Goal: Task Accomplishment & Management: Complete application form

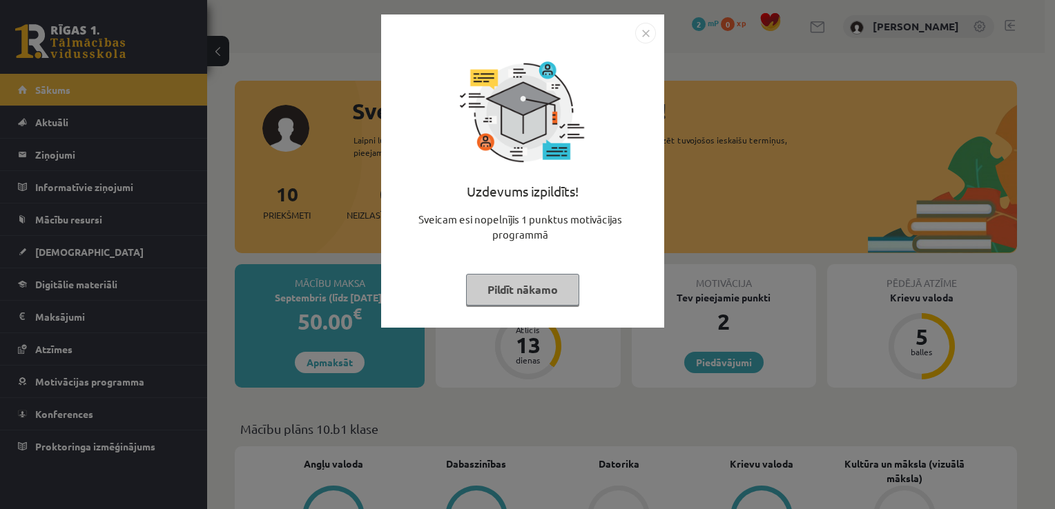
click at [644, 38] on img "Close" at bounding box center [645, 33] width 21 height 21
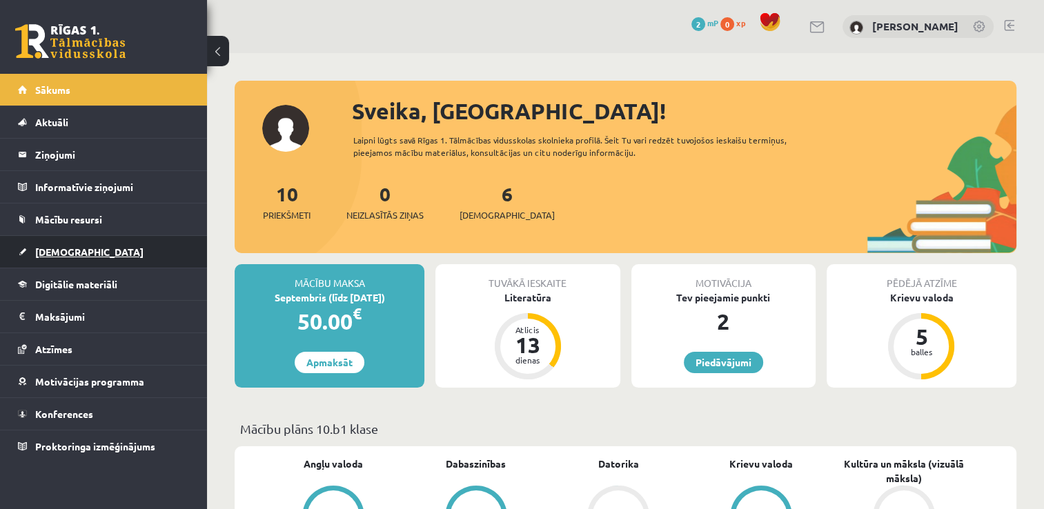
click at [121, 242] on link "[DEMOGRAPHIC_DATA]" at bounding box center [104, 252] width 172 height 32
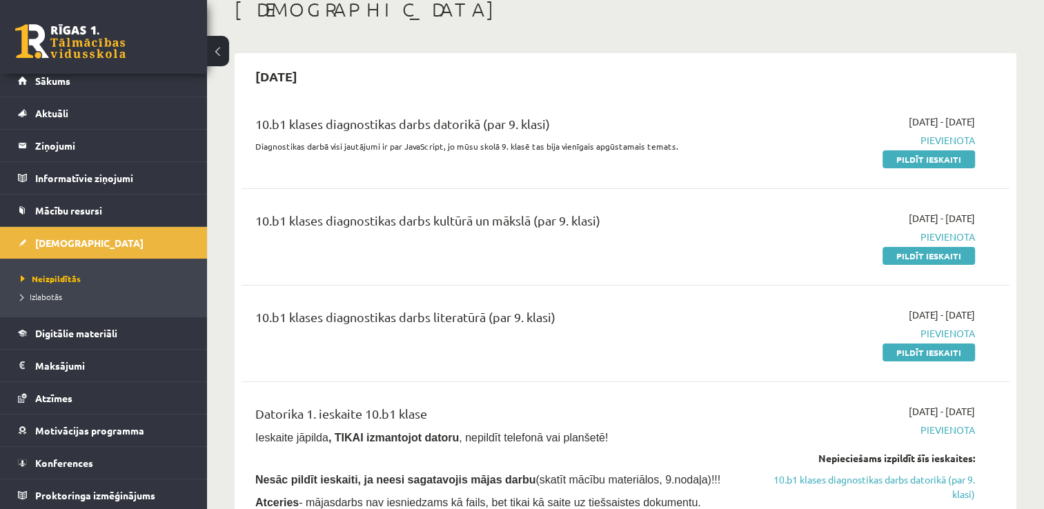
scroll to position [110, 0]
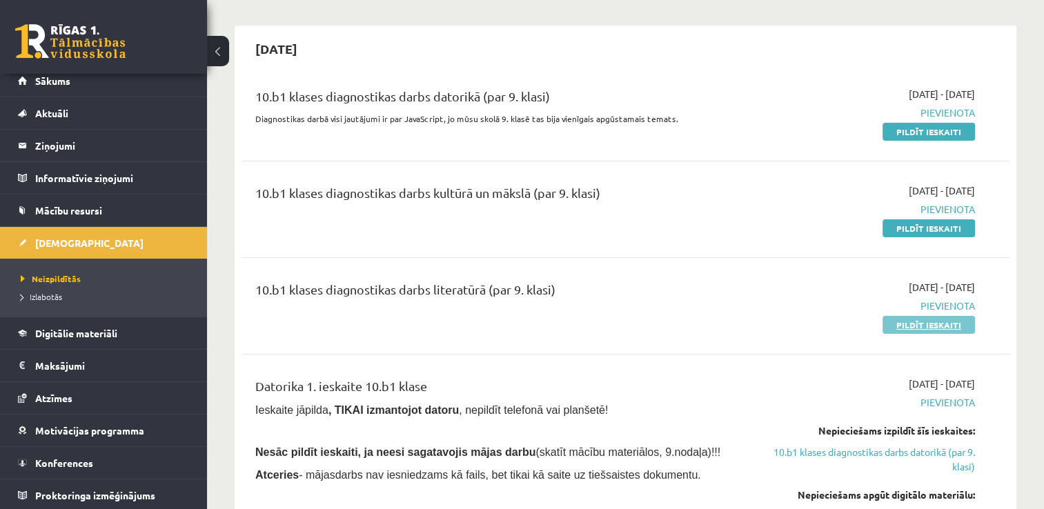
click at [919, 322] on link "Pildīt ieskaiti" at bounding box center [929, 325] width 92 height 18
click at [909, 128] on link "Pildīt ieskaiti" at bounding box center [929, 132] width 92 height 18
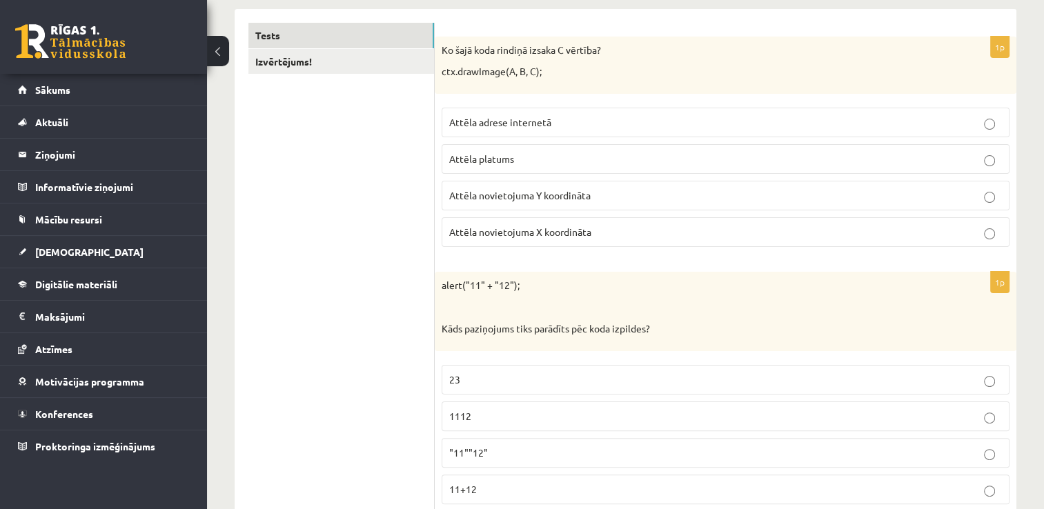
scroll to position [248, 0]
click at [607, 198] on p "Attēla novietojuma Y koordināta" at bounding box center [725, 193] width 553 height 14
click at [636, 418] on p "1112" at bounding box center [725, 414] width 553 height 14
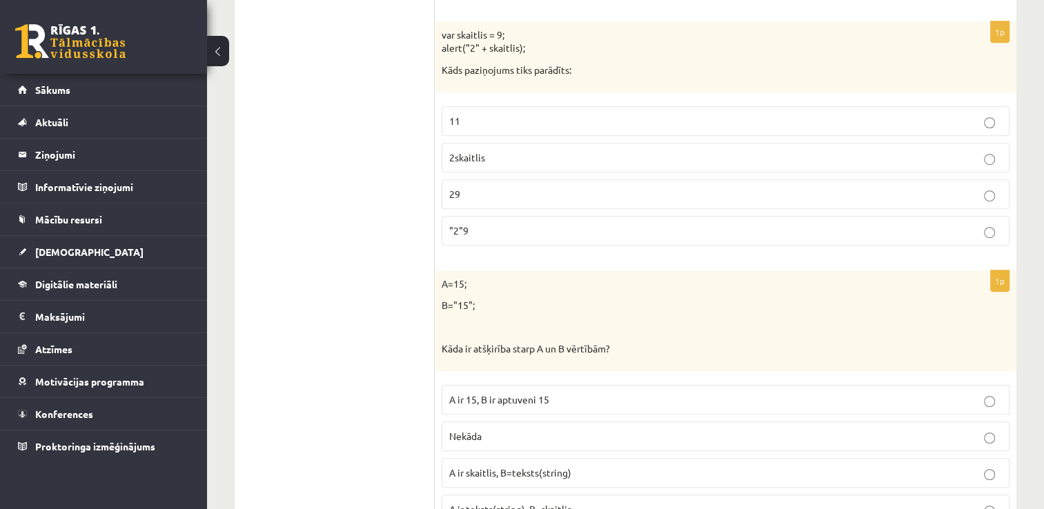
scroll to position [781, 0]
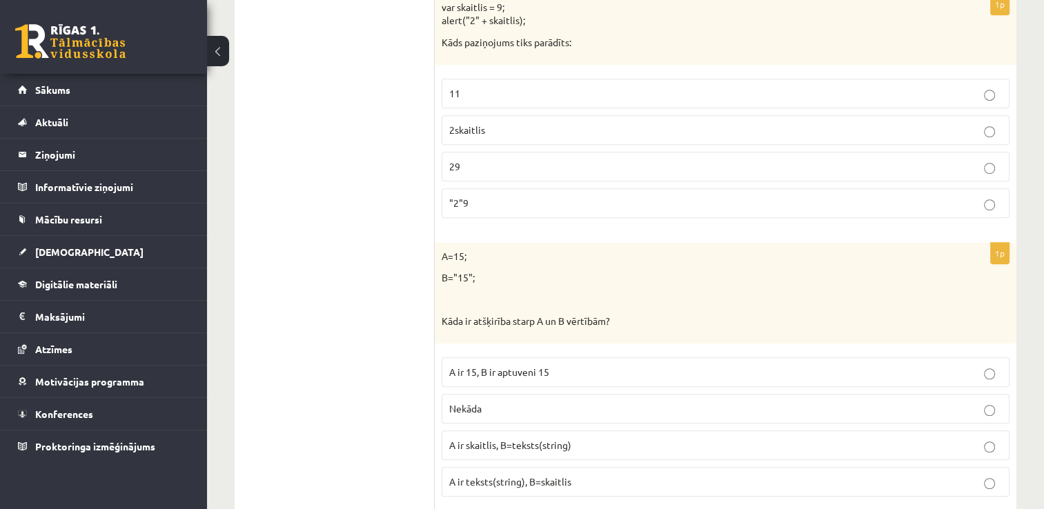
click at [823, 159] on p "29" at bounding box center [725, 166] width 553 height 14
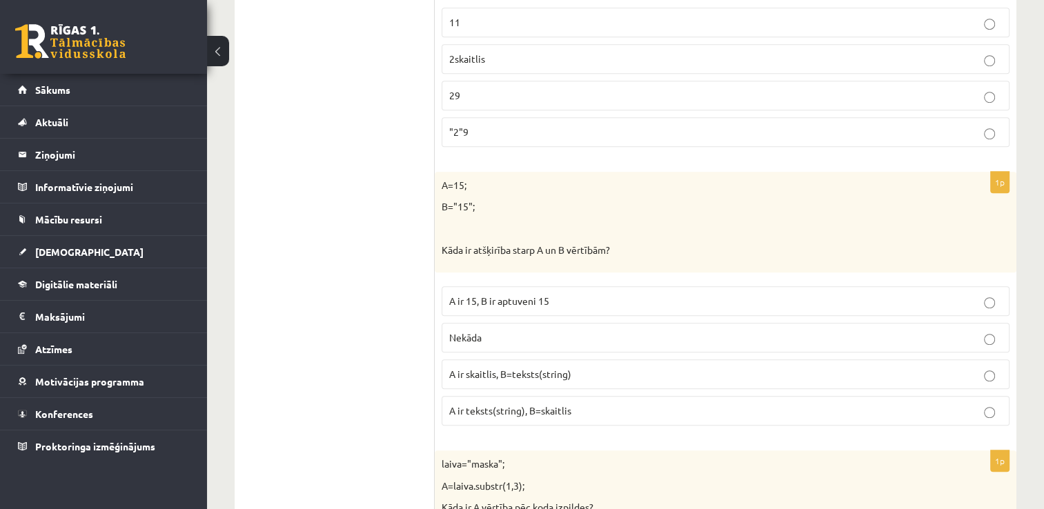
scroll to position [864, 0]
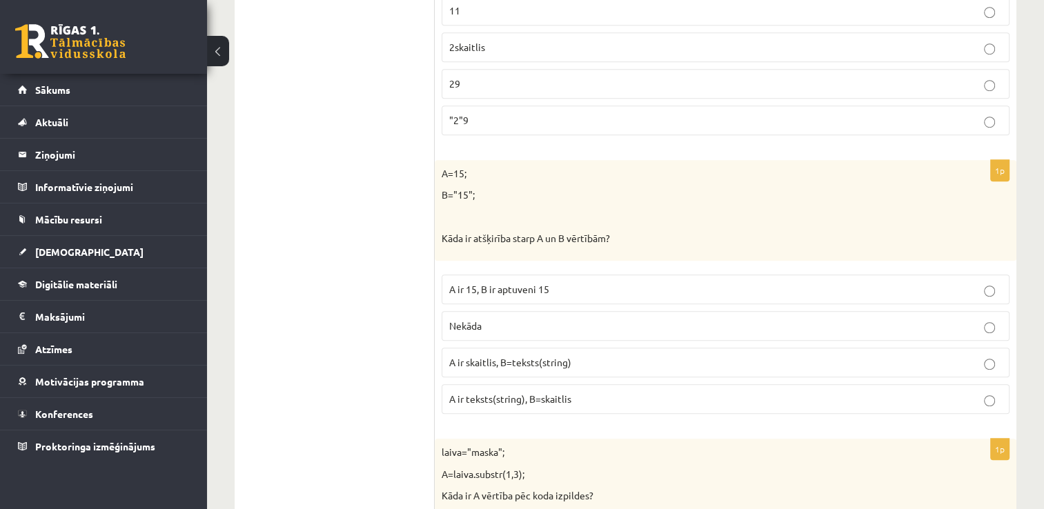
click at [847, 366] on label "A ir skaitlis, B=teksts(string)" at bounding box center [726, 363] width 568 height 30
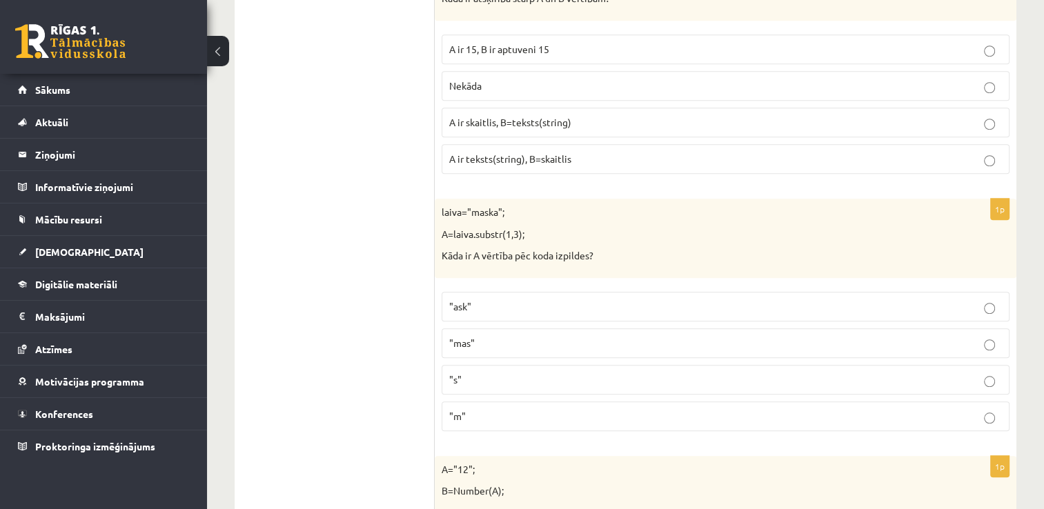
scroll to position [1122, 0]
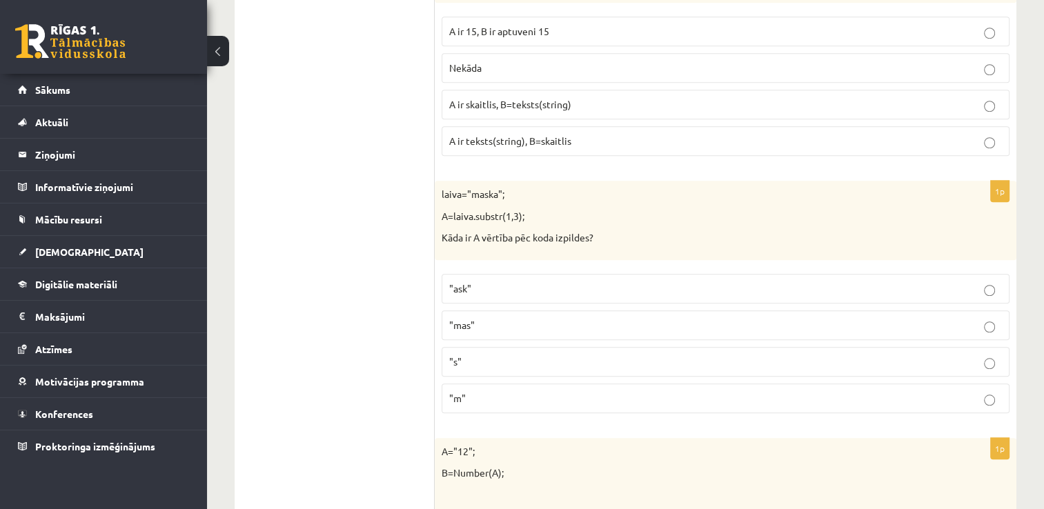
click at [961, 330] on label ""mas"" at bounding box center [726, 326] width 568 height 30
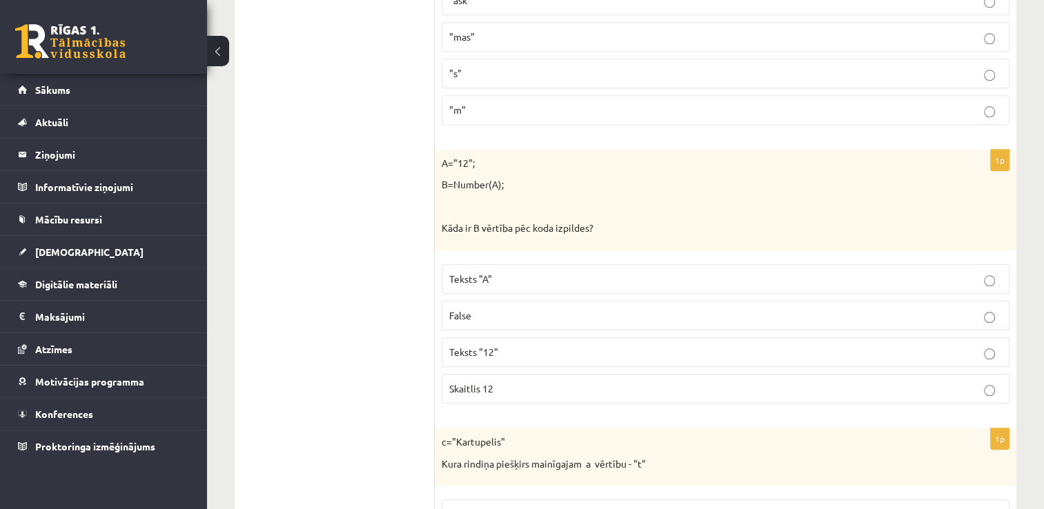
scroll to position [1438, 0]
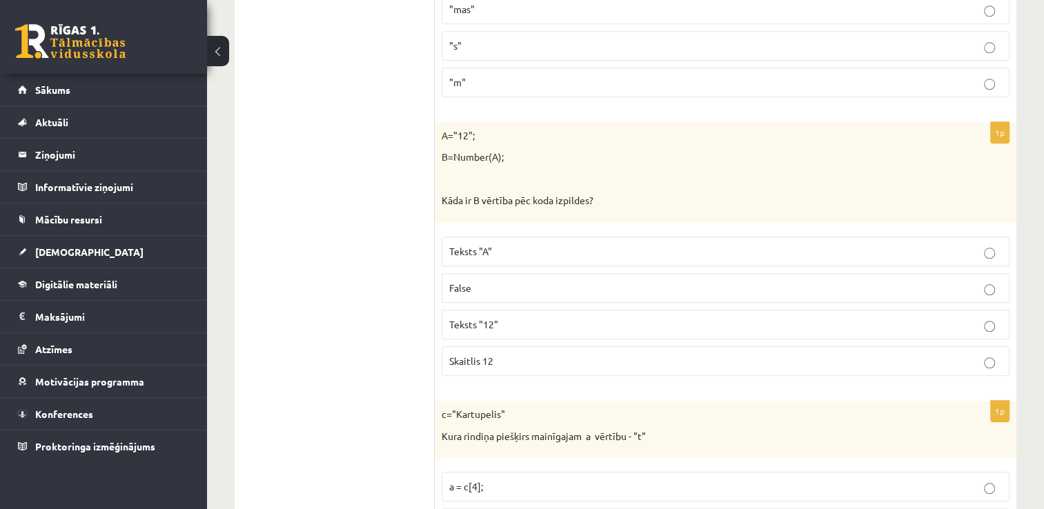
click at [977, 358] on p "Skaitlis 12" at bounding box center [725, 361] width 553 height 14
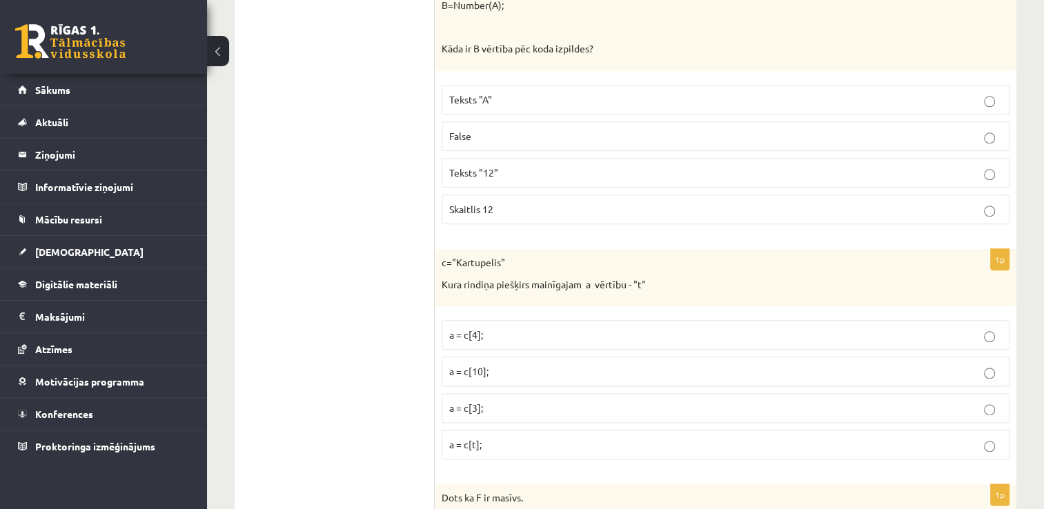
scroll to position [1604, 0]
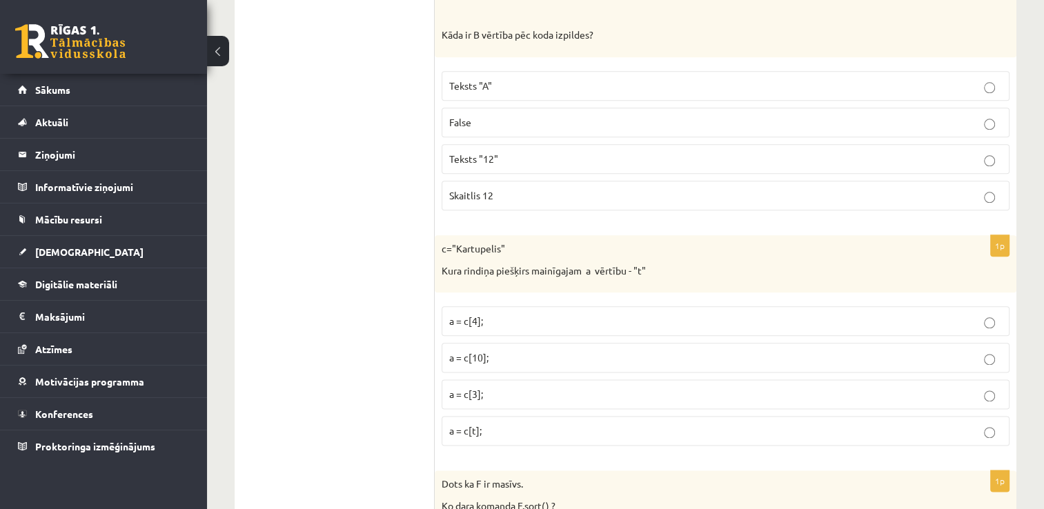
click at [879, 424] on p "a = c[t];" at bounding box center [725, 431] width 553 height 14
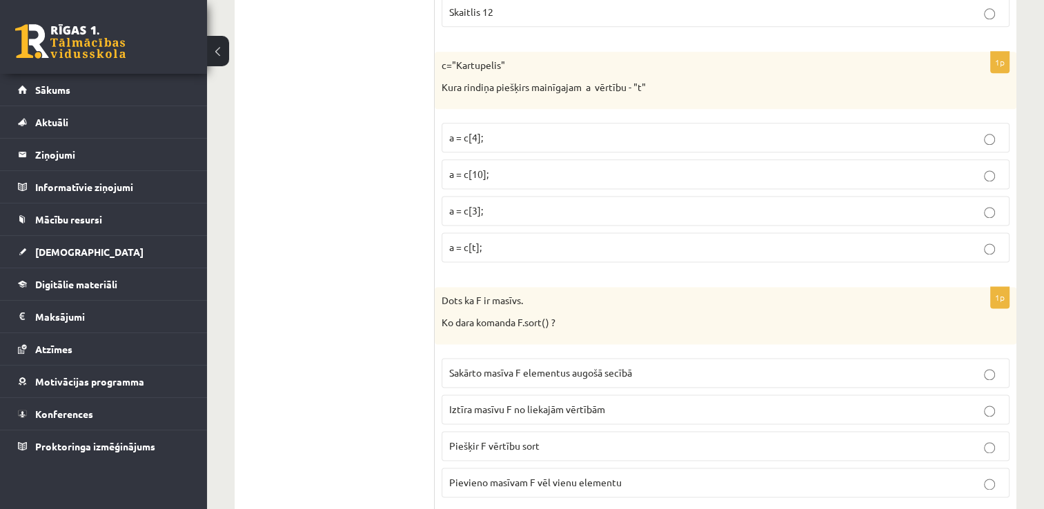
scroll to position [1834, 0]
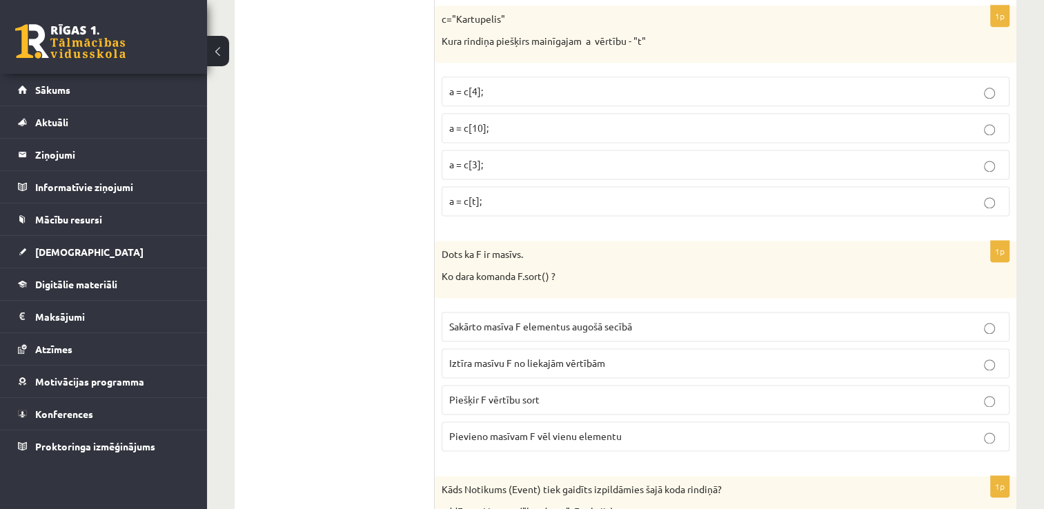
click at [922, 322] on p "Sakārto masīva F elementus augošā secībā" at bounding box center [725, 327] width 553 height 14
drag, startPoint x: 1052, startPoint y: 500, endPoint x: 351, endPoint y: 225, distance: 753.4
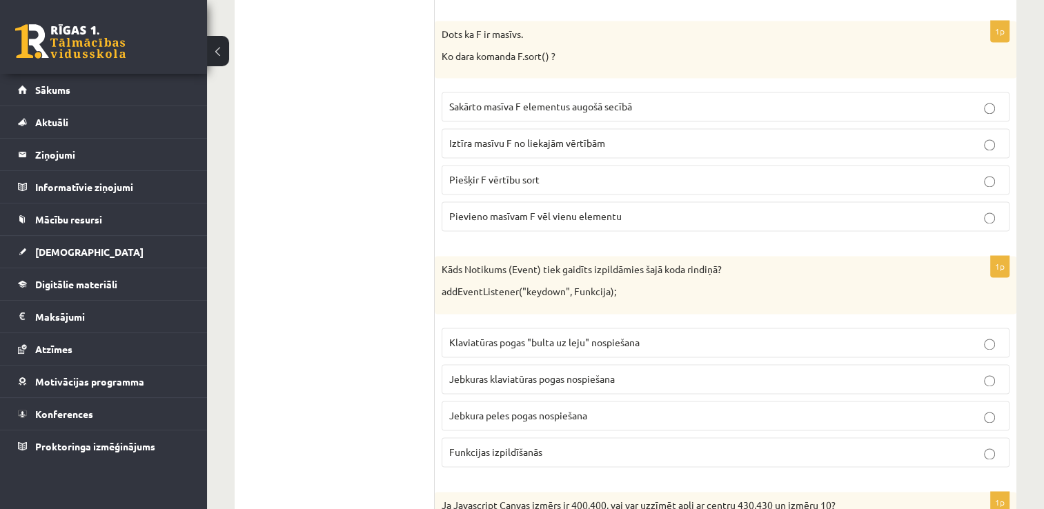
scroll to position [2055, 0]
click at [783, 345] on label "Klaviatūras pogas "bulta uz leju" nospiešana" at bounding box center [726, 342] width 568 height 30
click at [854, 371] on p "Jebkuras klaviatūras pogas nospiešana" at bounding box center [725, 378] width 553 height 14
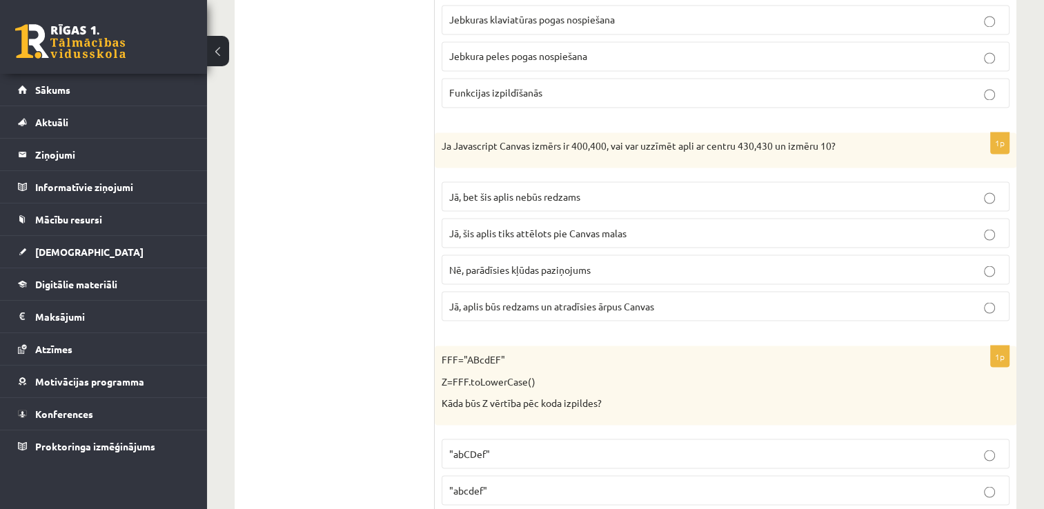
scroll to position [2441, 0]
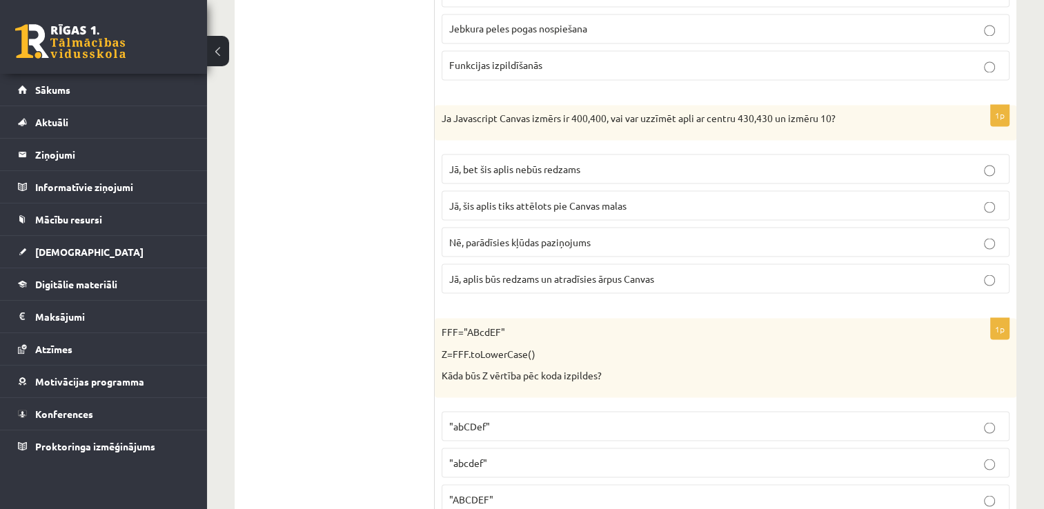
click at [889, 162] on p "Jā, bet šis aplis nebūs redzams" at bounding box center [725, 169] width 553 height 14
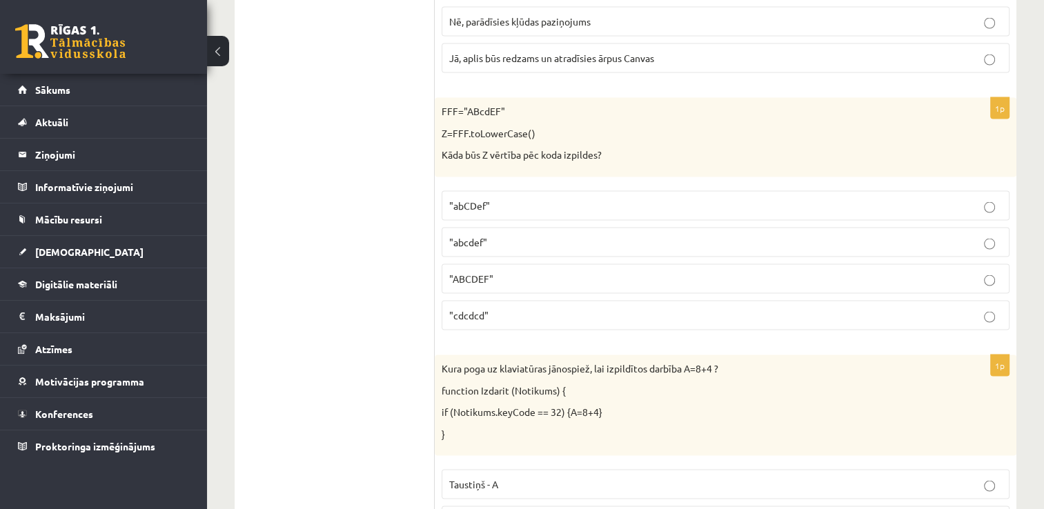
scroll to position [2662, 0]
click at [864, 237] on label ""abcdef"" at bounding box center [726, 242] width 568 height 30
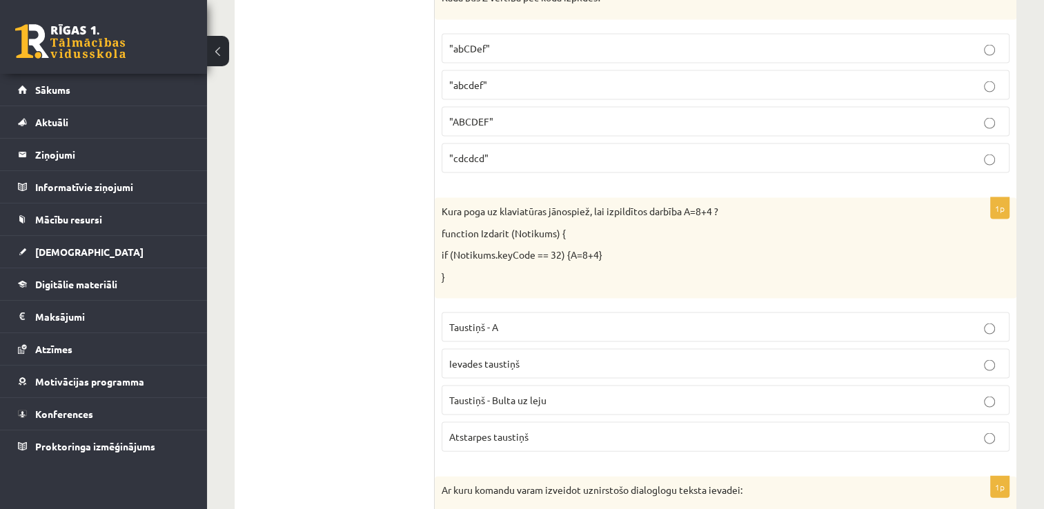
scroll to position [2874, 0]
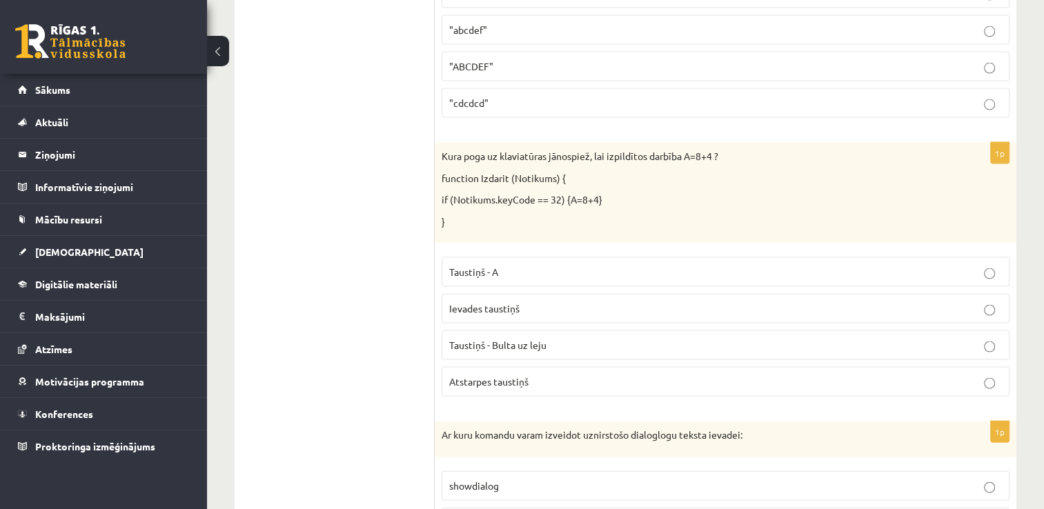
click at [780, 375] on p "Atstarpes taustiņš" at bounding box center [725, 382] width 553 height 14
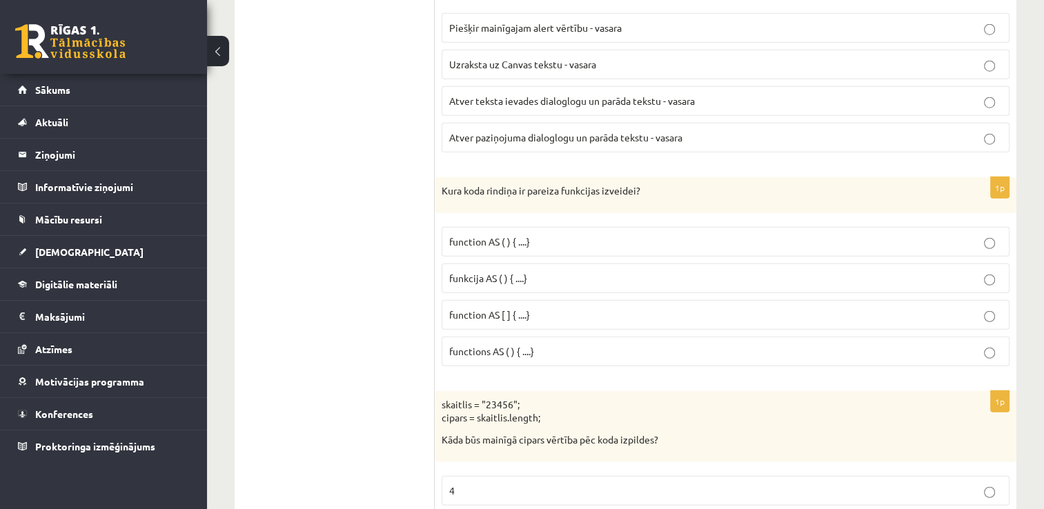
scroll to position [3573, 0]
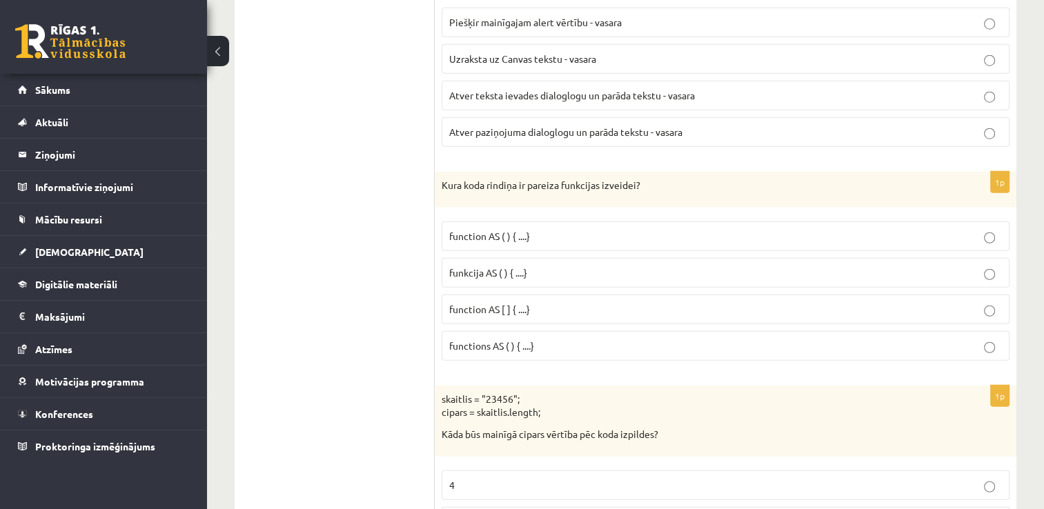
click at [932, 229] on p "function AS ( ) { ....}" at bounding box center [725, 236] width 553 height 14
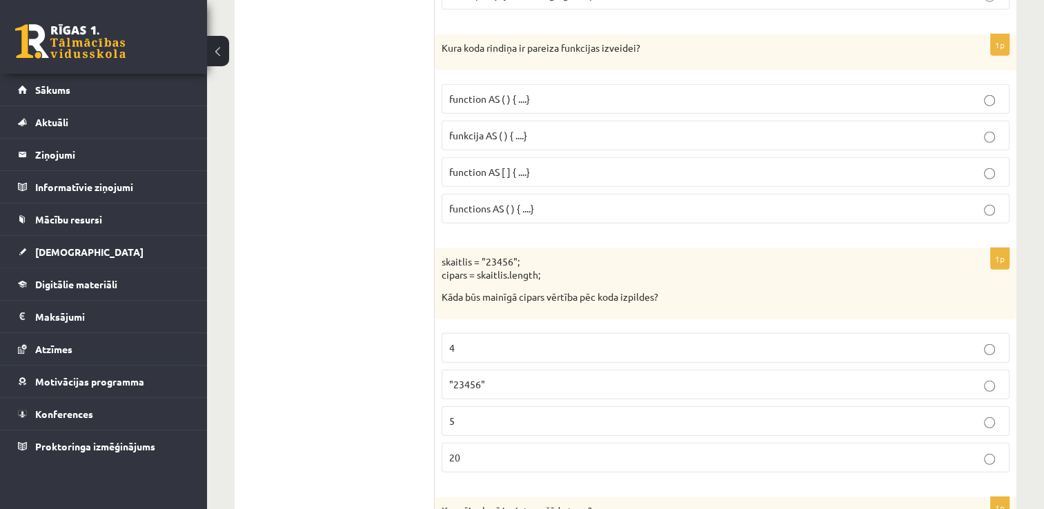
scroll to position [3712, 0]
click at [913, 413] on p "5" at bounding box center [725, 420] width 553 height 14
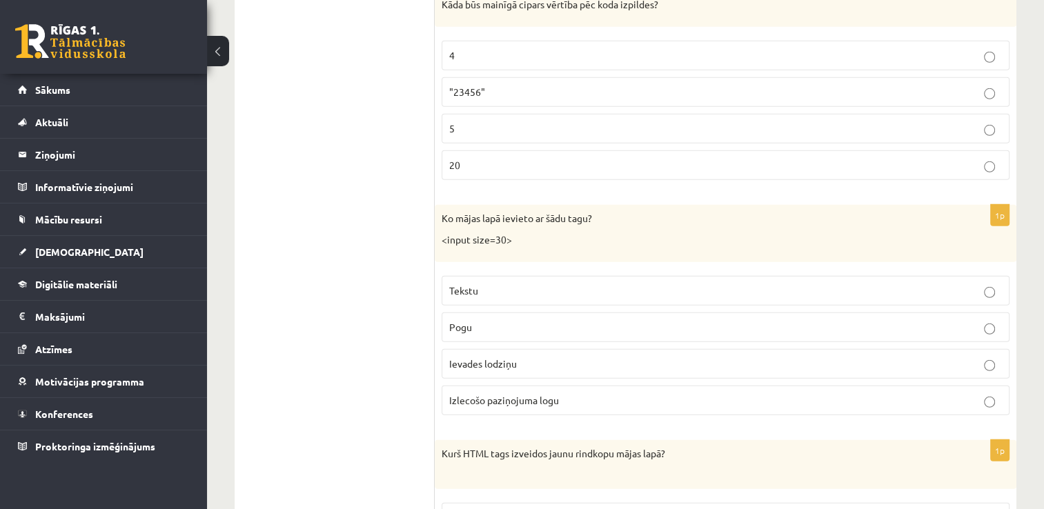
scroll to position [4015, 0]
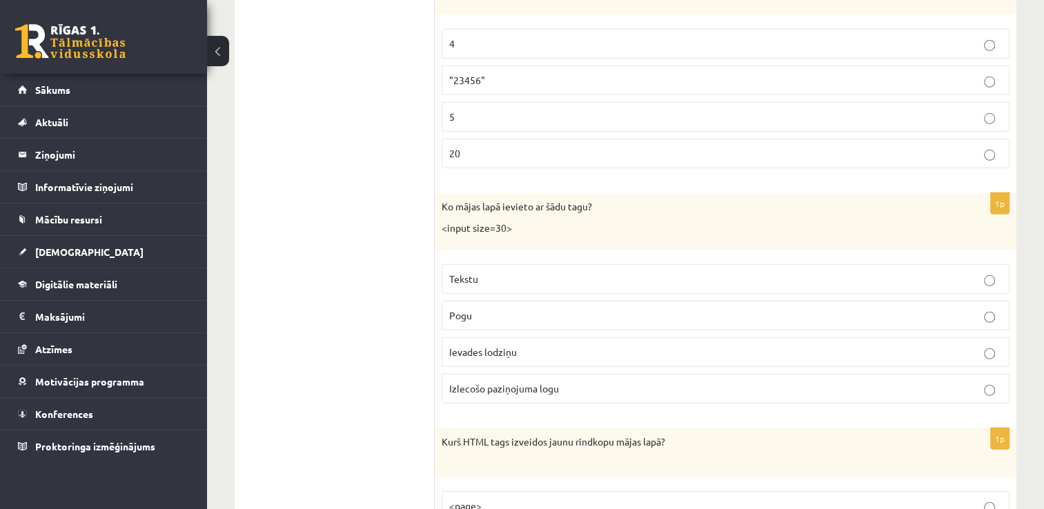
click at [821, 345] on p "Ievades lodziņu" at bounding box center [725, 352] width 553 height 14
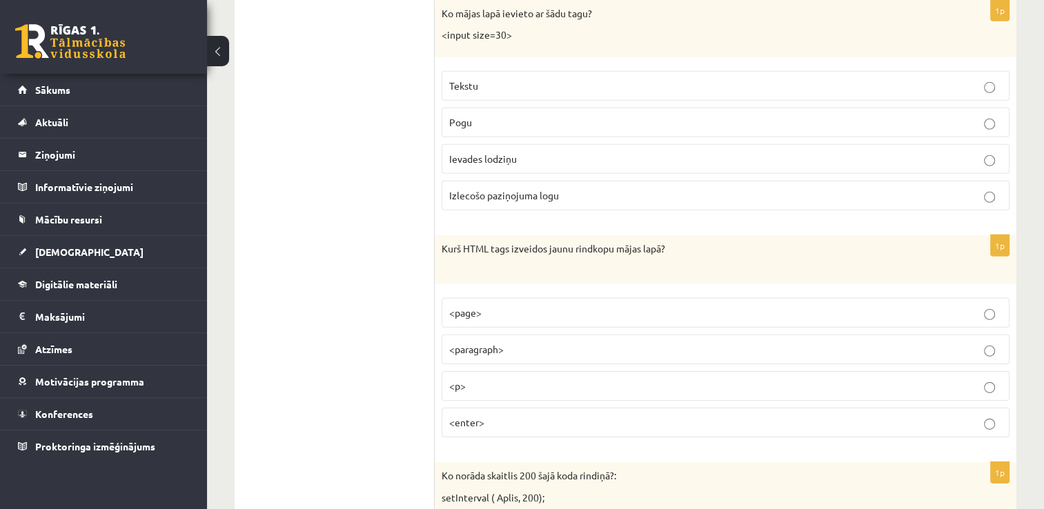
scroll to position [4227, 0]
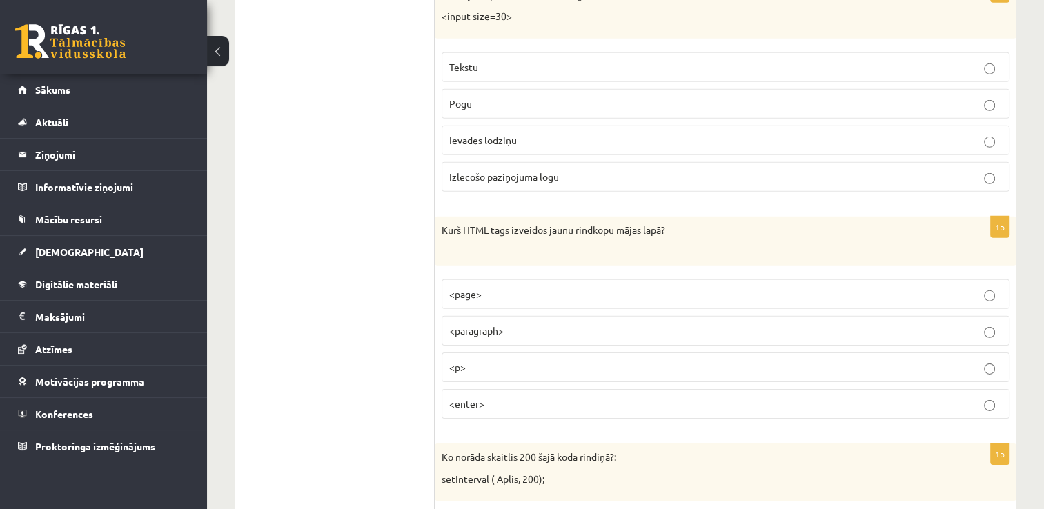
click at [948, 360] on p "<p>" at bounding box center [725, 367] width 553 height 14
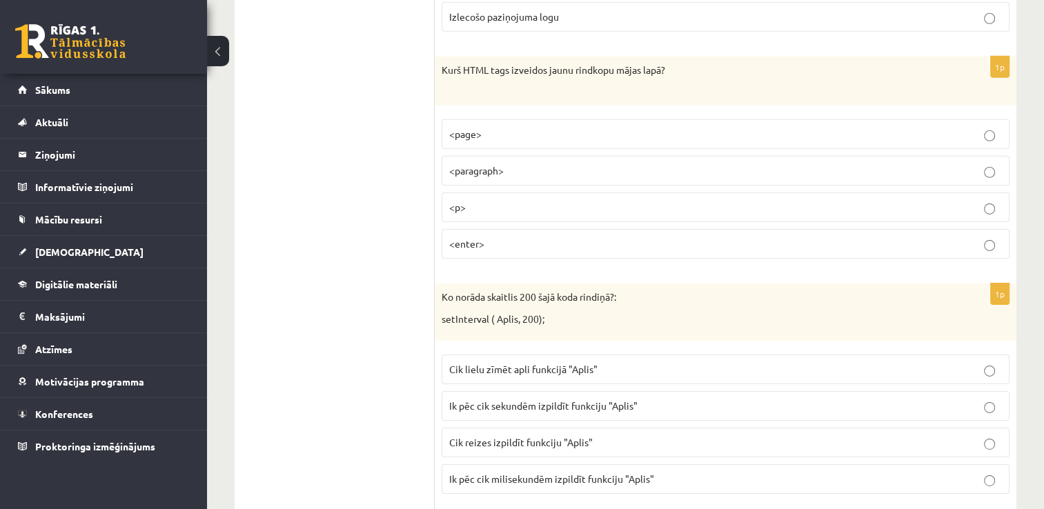
scroll to position [4393, 0]
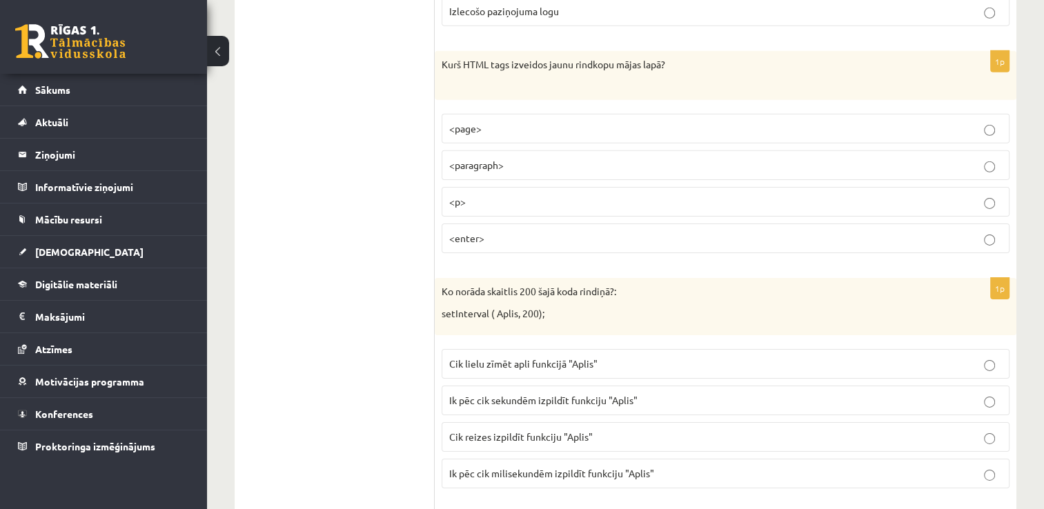
click at [948, 393] on p "Ik pēc cik sekundēm izpildīt funkciju "Aplis"" at bounding box center [725, 400] width 553 height 14
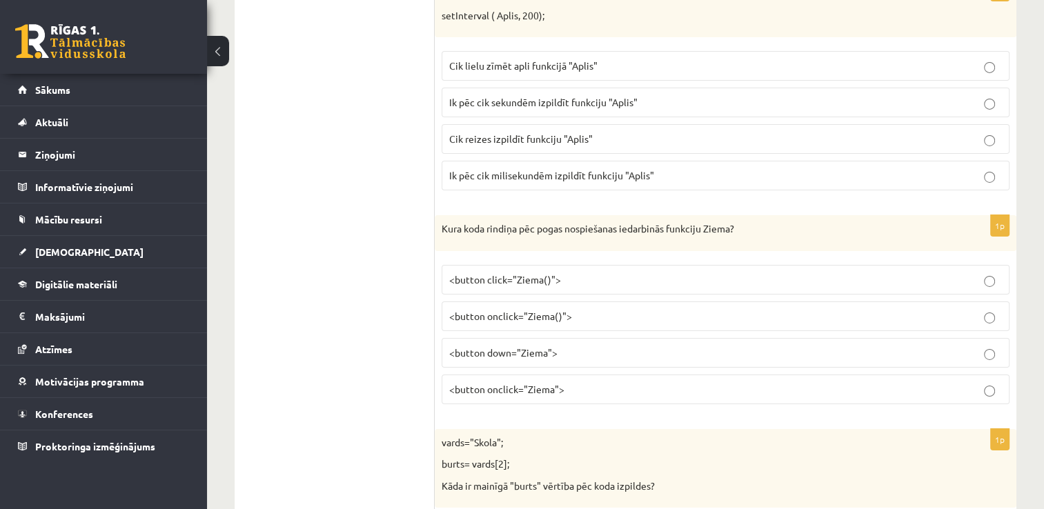
scroll to position [4697, 0]
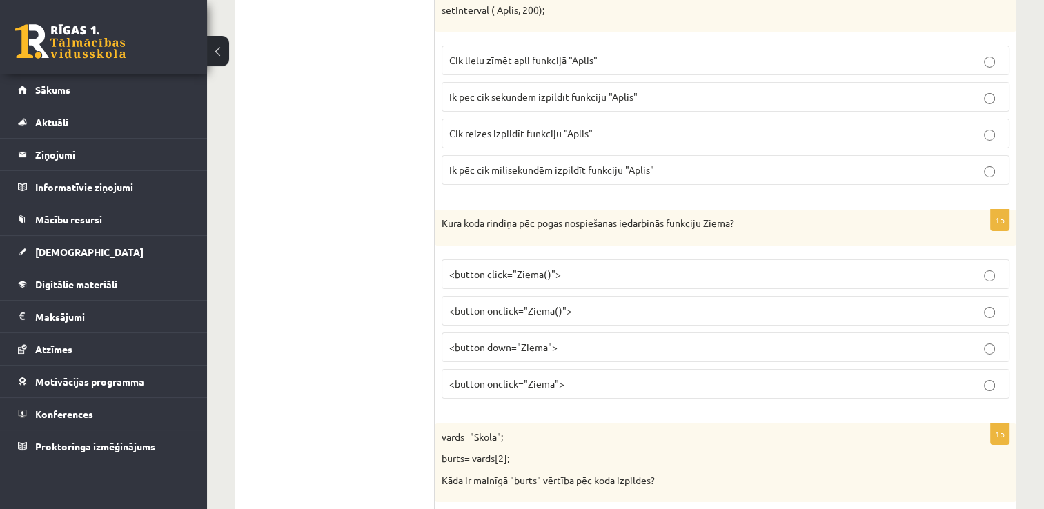
click at [759, 300] on label "<button onclick="Ziema()">" at bounding box center [726, 311] width 568 height 30
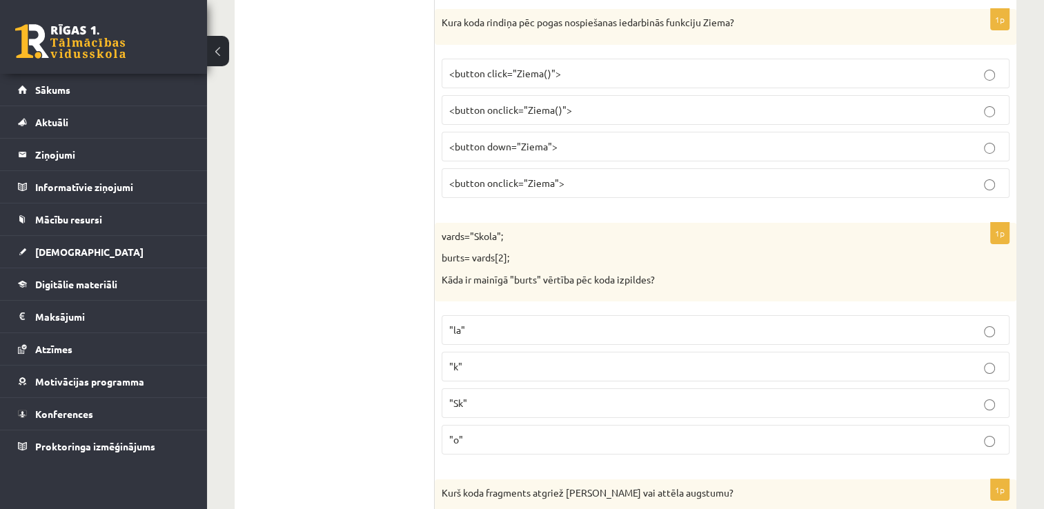
scroll to position [4917, 0]
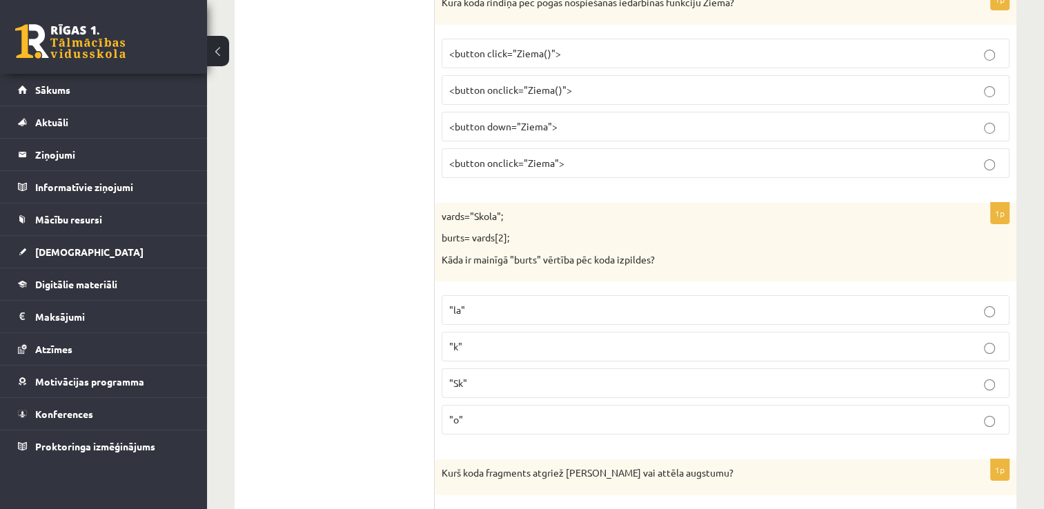
click at [886, 340] on p ""k"" at bounding box center [725, 347] width 553 height 14
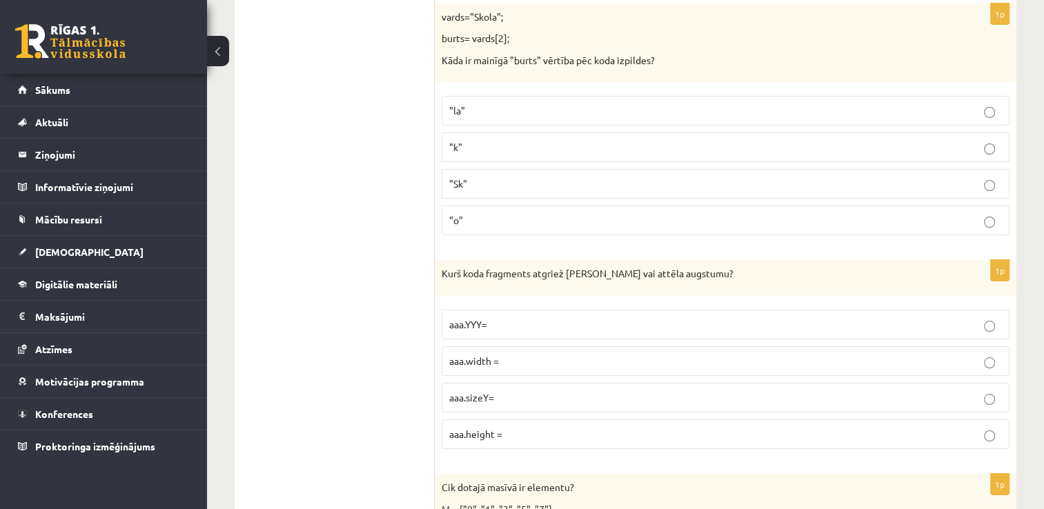
scroll to position [5138, 0]
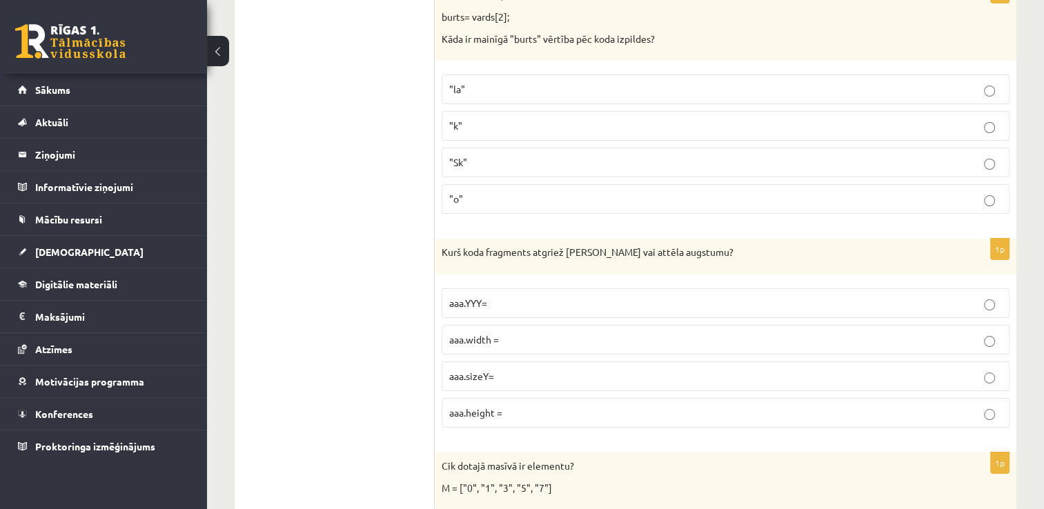
click at [830, 406] on p "aaa.height =" at bounding box center [725, 413] width 553 height 14
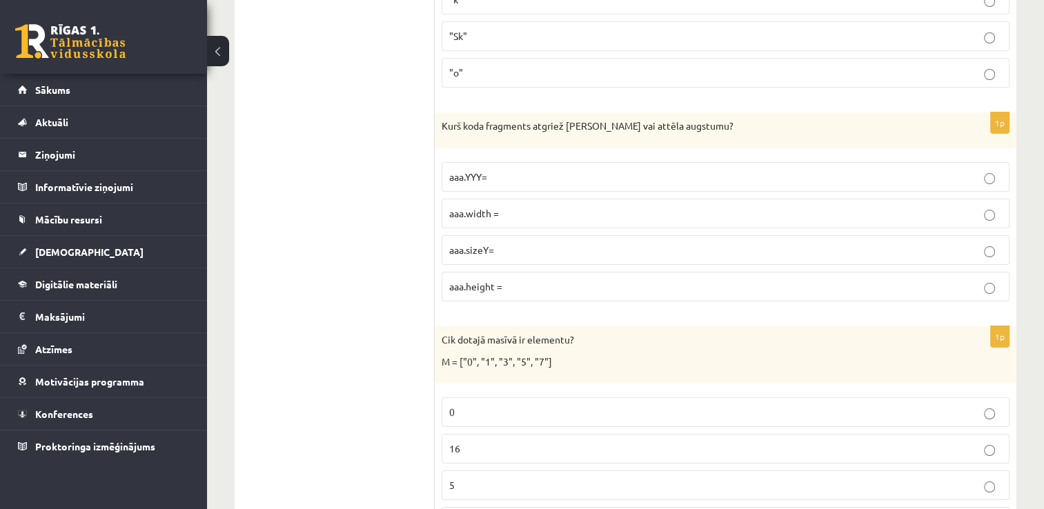
scroll to position [5276, 0]
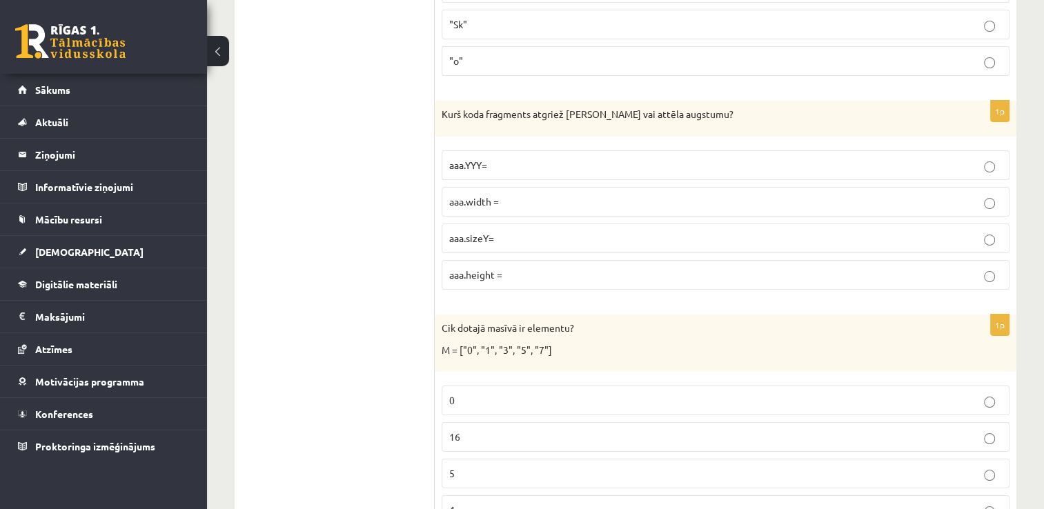
click at [908, 467] on p "5" at bounding box center [725, 474] width 553 height 14
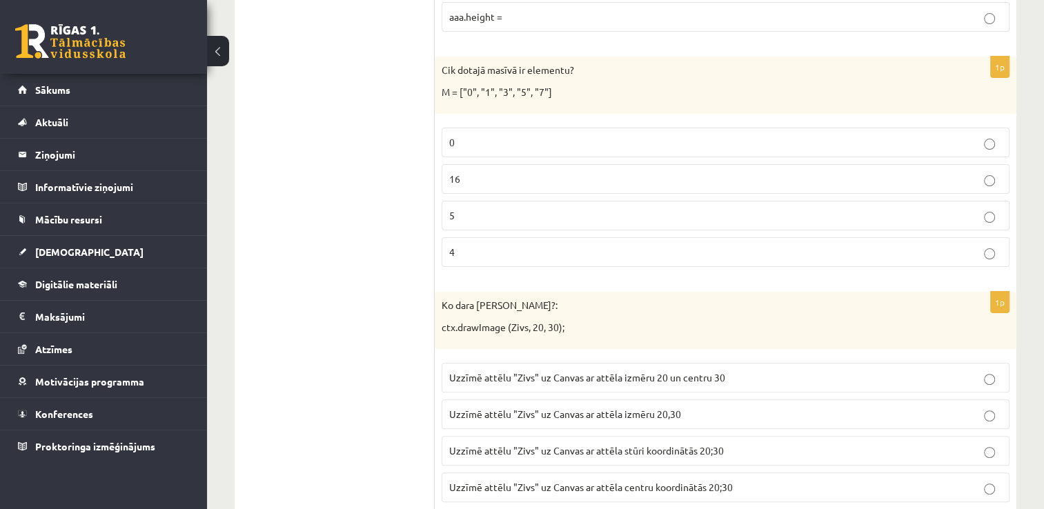
scroll to position [5552, 0]
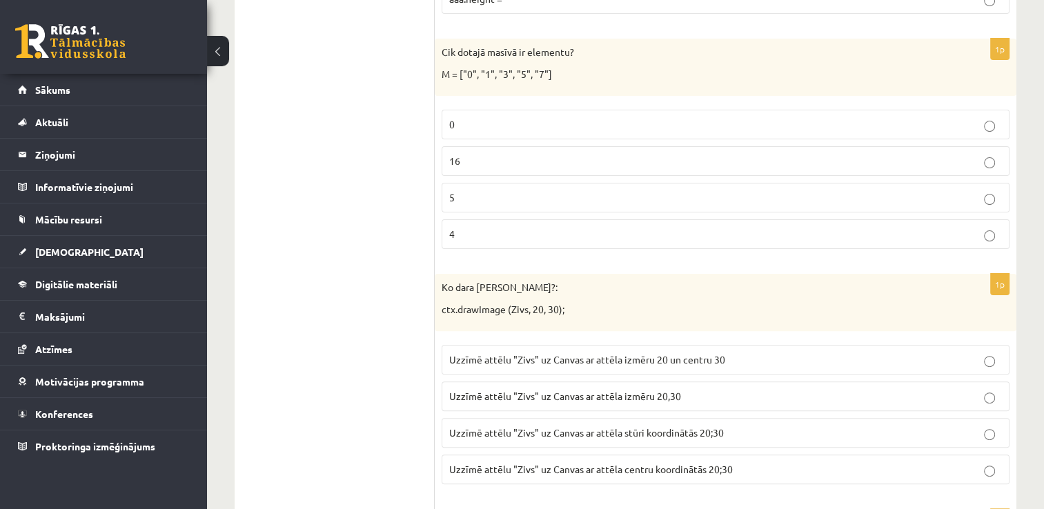
click at [820, 462] on p "Uzzīmē attēlu "Zivs" uz Canvas ar attēla centru koordinātās 20;30" at bounding box center [725, 469] width 553 height 14
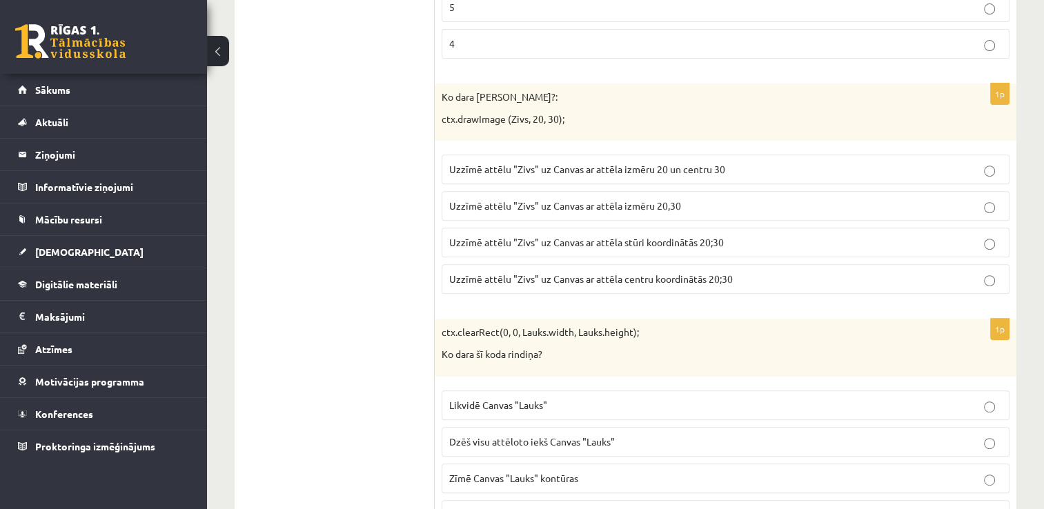
scroll to position [5755, 0]
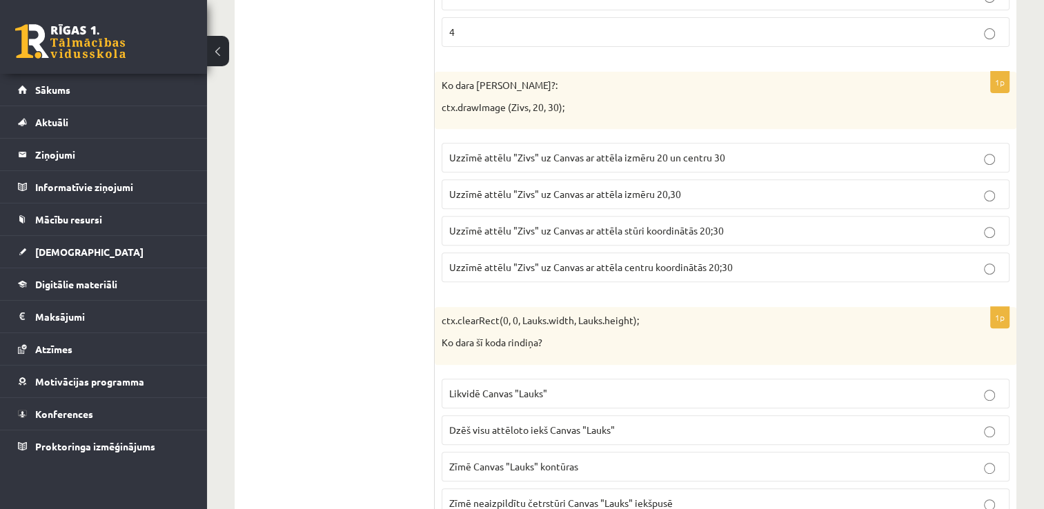
click at [853, 423] on p "Dzēš visu attēloto iekš Canvas "Lauks"" at bounding box center [725, 430] width 553 height 14
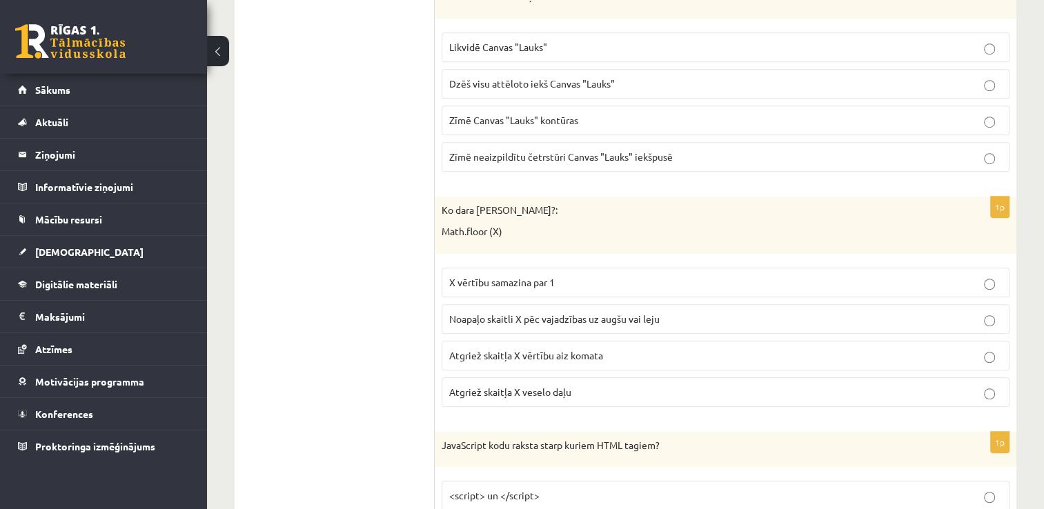
scroll to position [6114, 0]
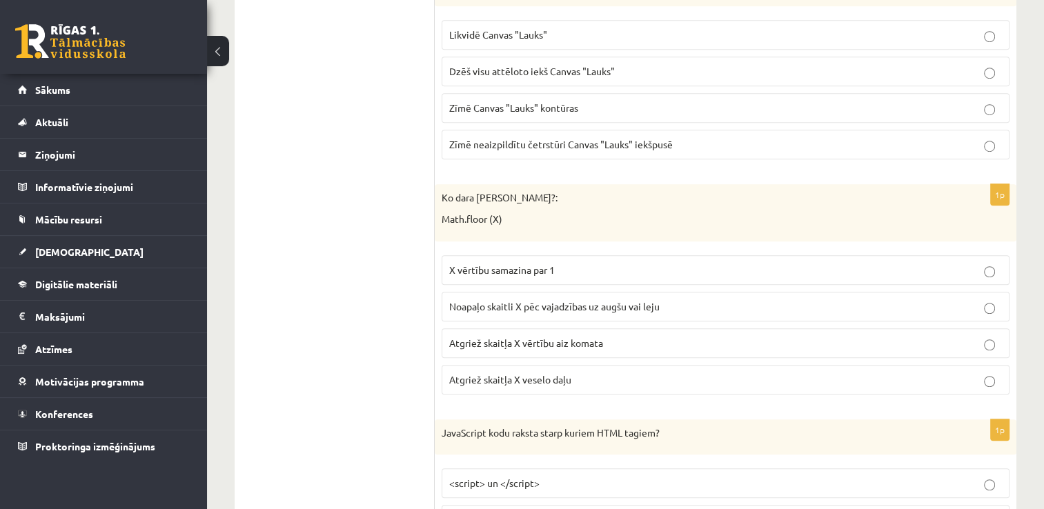
click at [942, 373] on p "Atgriež skaitļa X veselo daļu" at bounding box center [725, 380] width 553 height 14
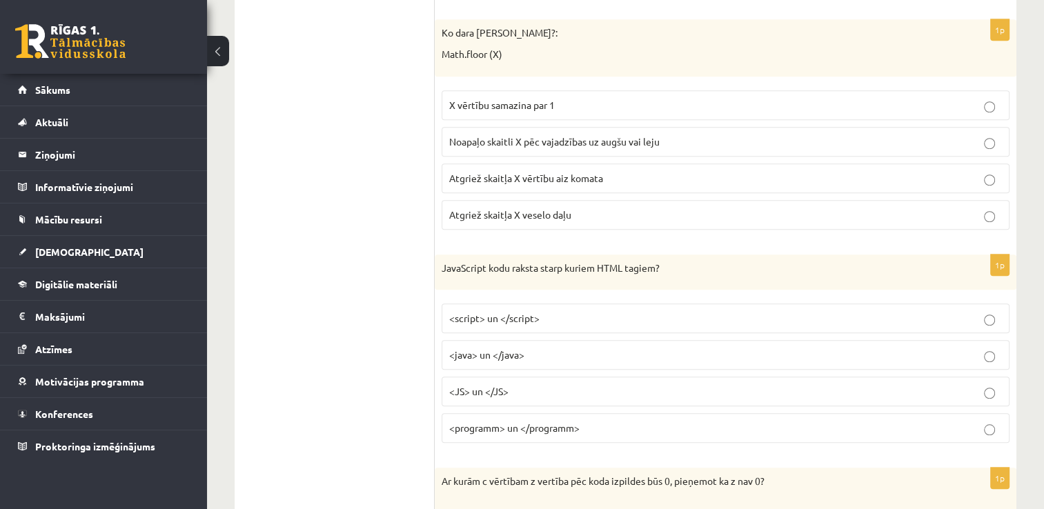
scroll to position [6307, 0]
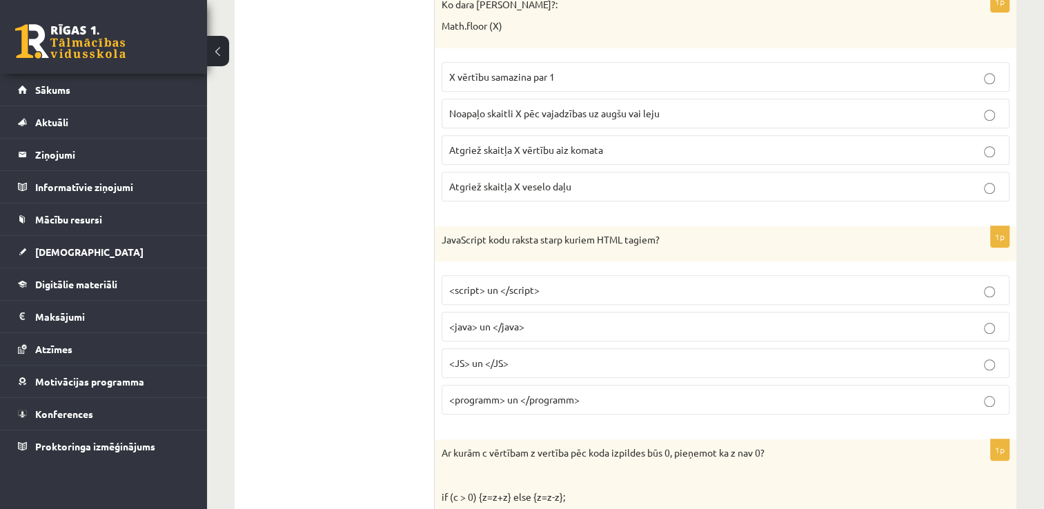
click at [983, 283] on p "<script> un </script>" at bounding box center [725, 290] width 553 height 14
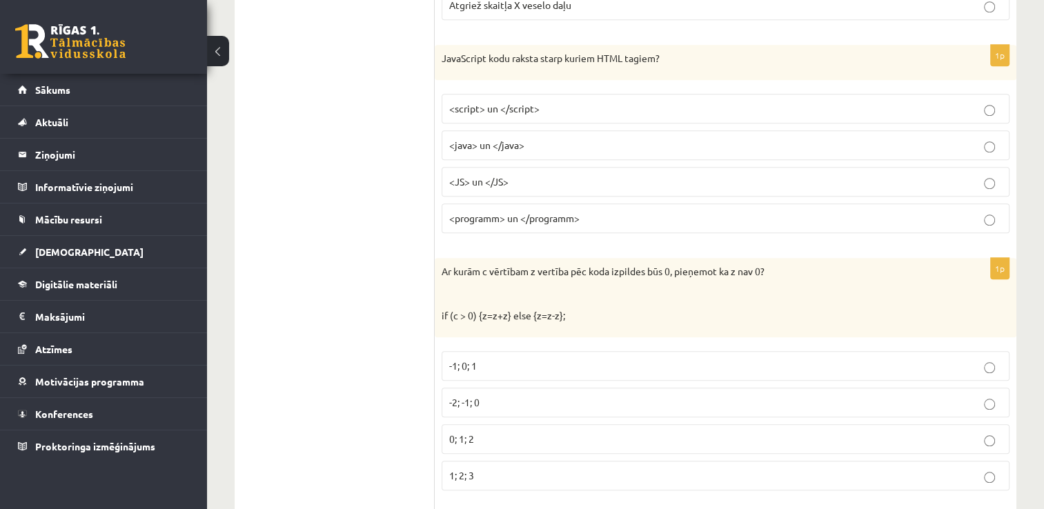
scroll to position [6500, 0]
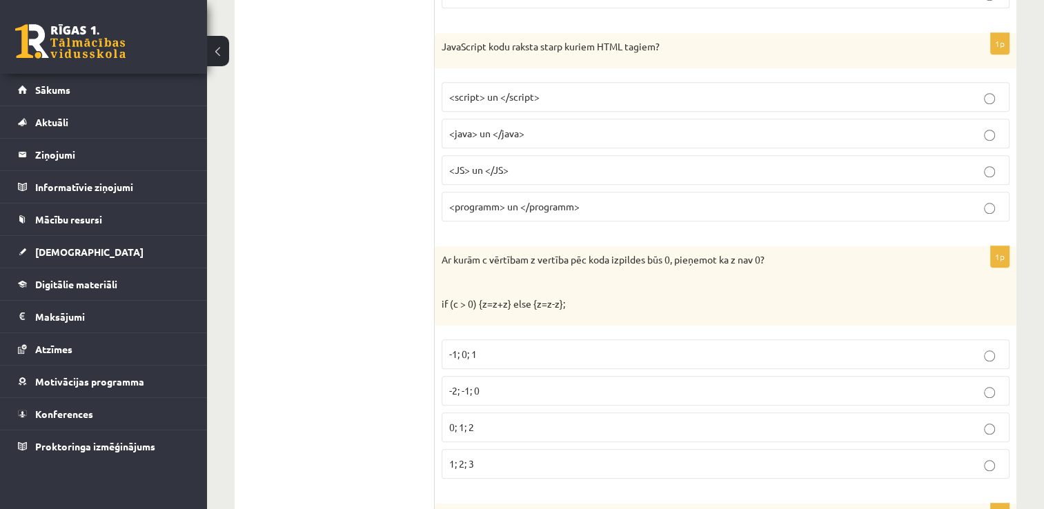
click at [955, 384] on p "-2; -1; 0" at bounding box center [725, 391] width 553 height 14
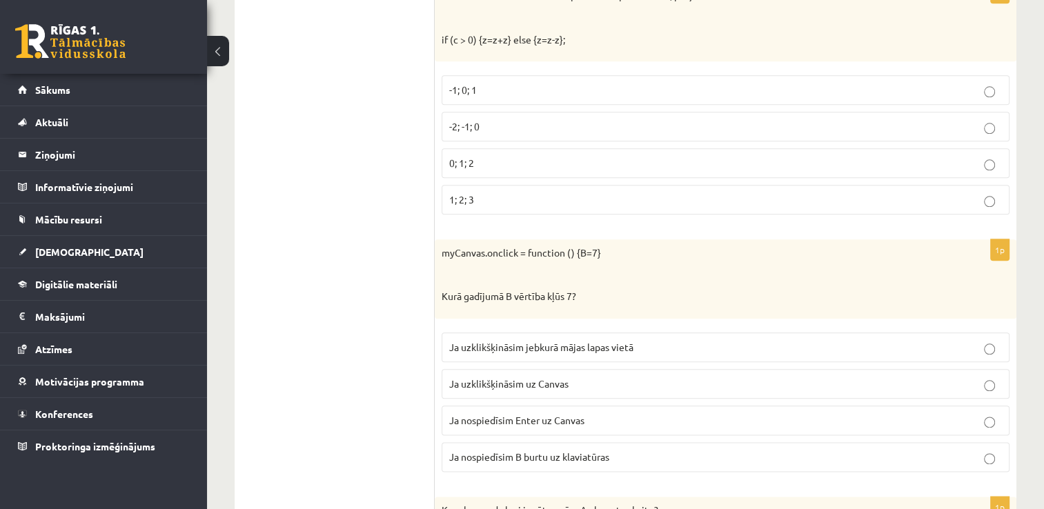
scroll to position [6776, 0]
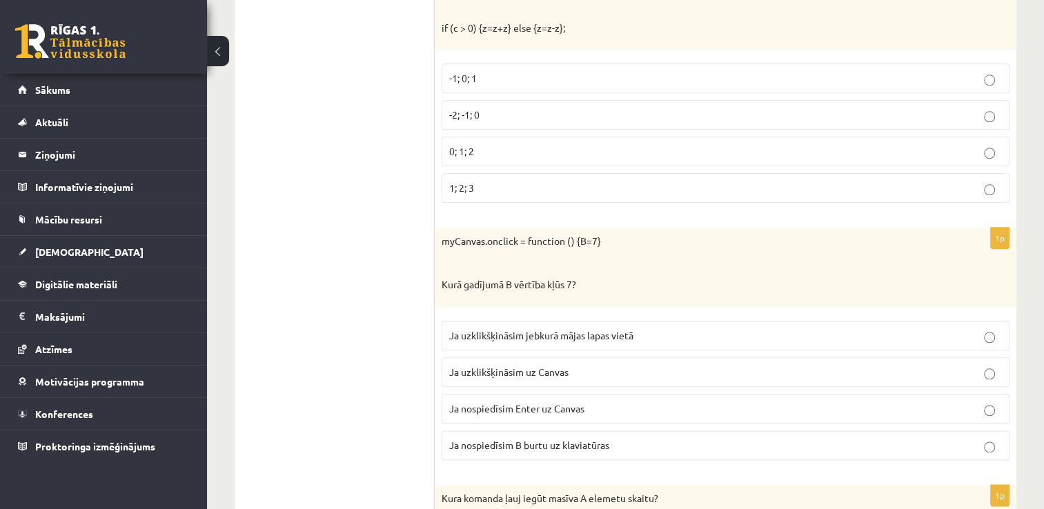
click at [936, 365] on p "Ja uzklikšķināsim uz Canvas" at bounding box center [725, 372] width 553 height 14
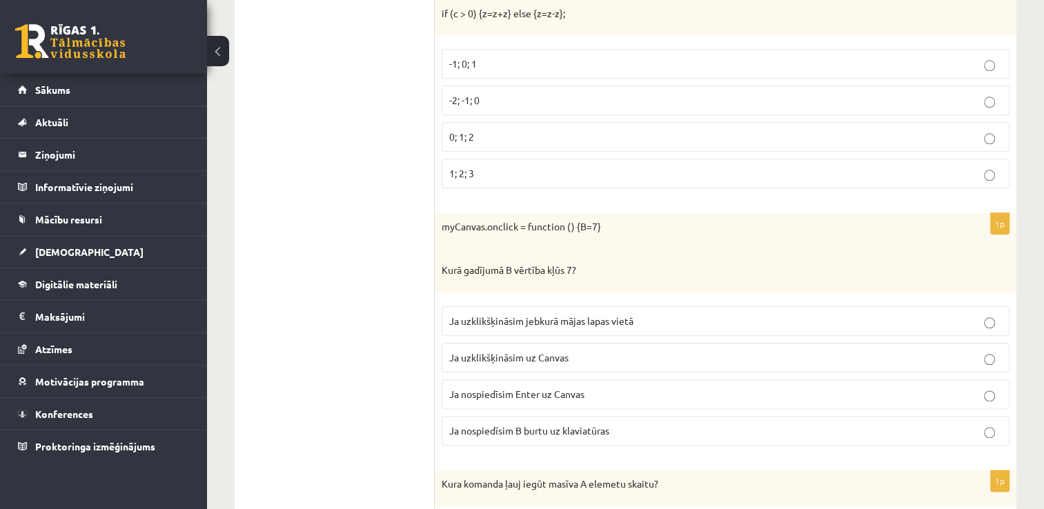
scroll to position [6804, 0]
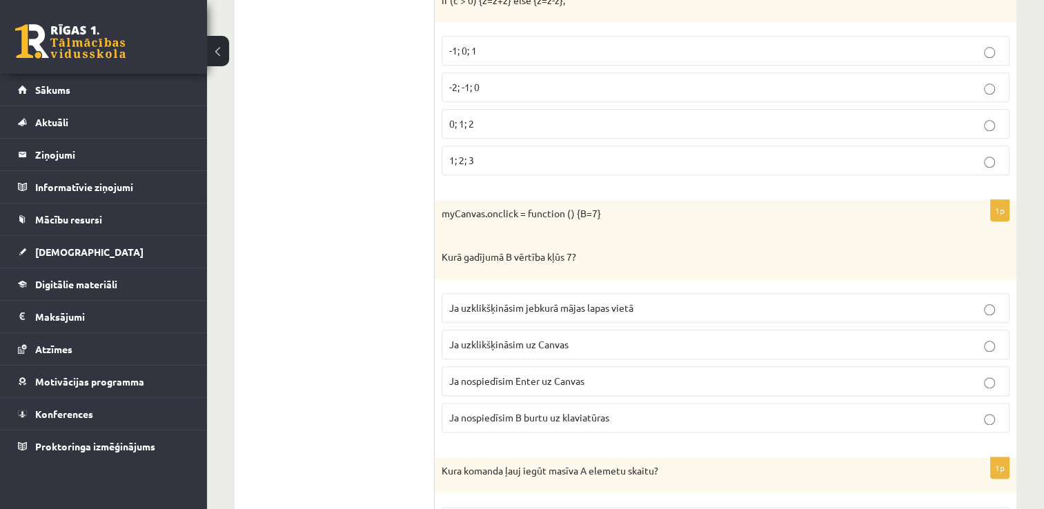
drag, startPoint x: 1046, startPoint y: 502, endPoint x: 1022, endPoint y: 166, distance: 337.1
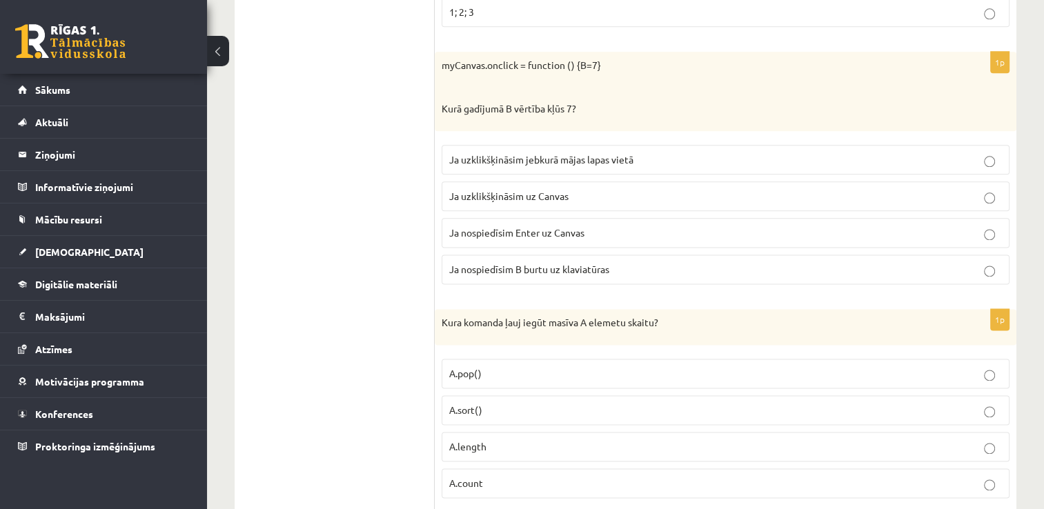
scroll to position [6961, 0]
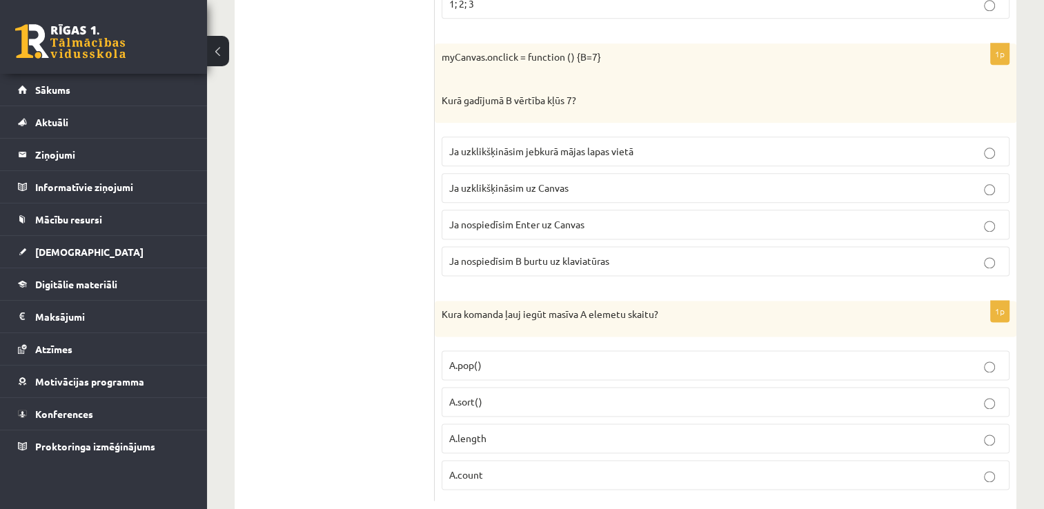
click at [820, 431] on p "A.length" at bounding box center [725, 438] width 553 height 14
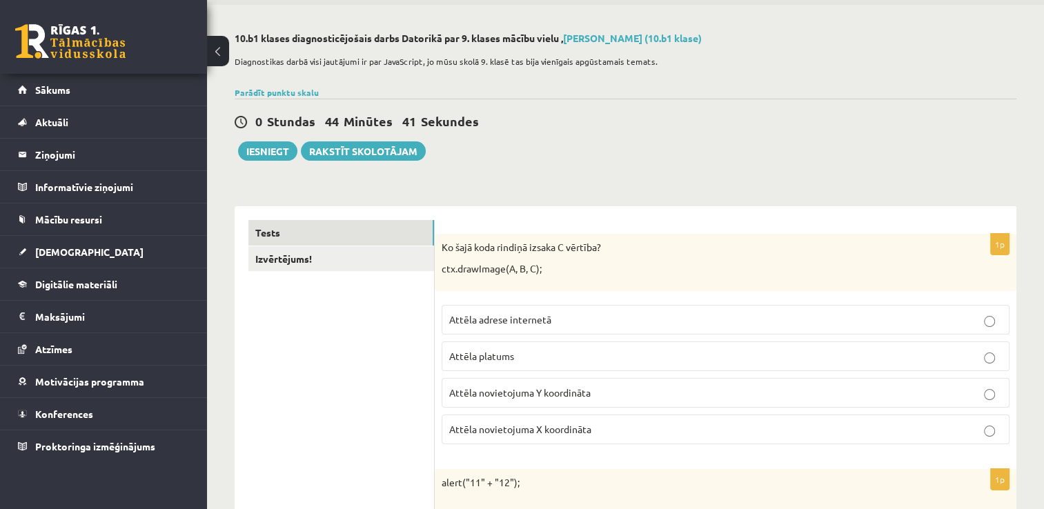
scroll to position [0, 0]
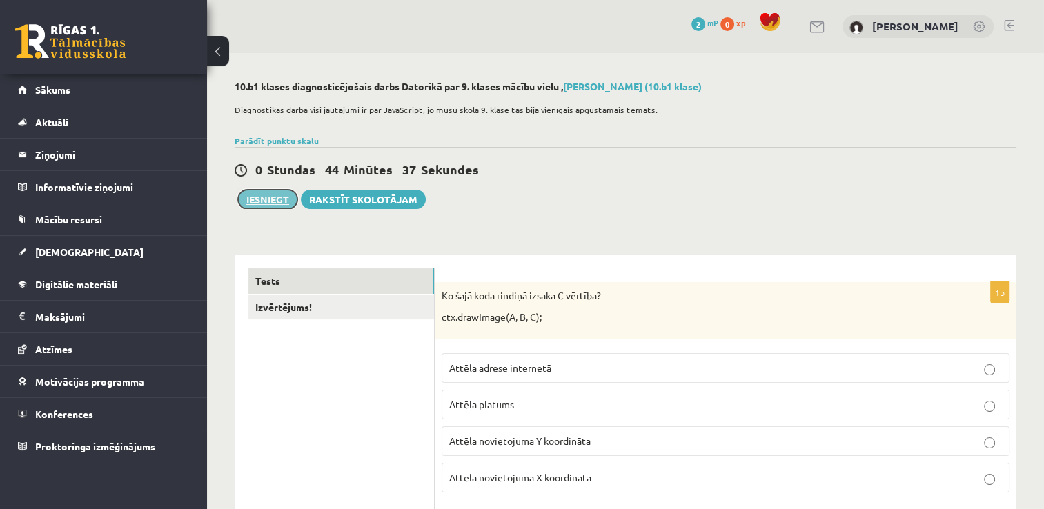
click at [283, 202] on button "Iesniegt" at bounding box center [267, 199] width 59 height 19
click at [395, 313] on link "Izvērtējums!" at bounding box center [341, 308] width 186 height 26
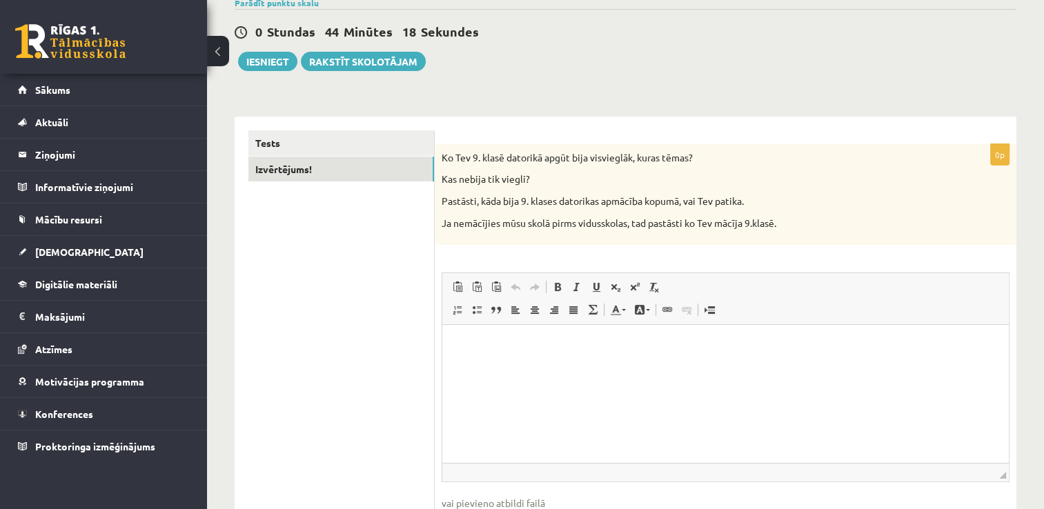
scroll to position [166, 0]
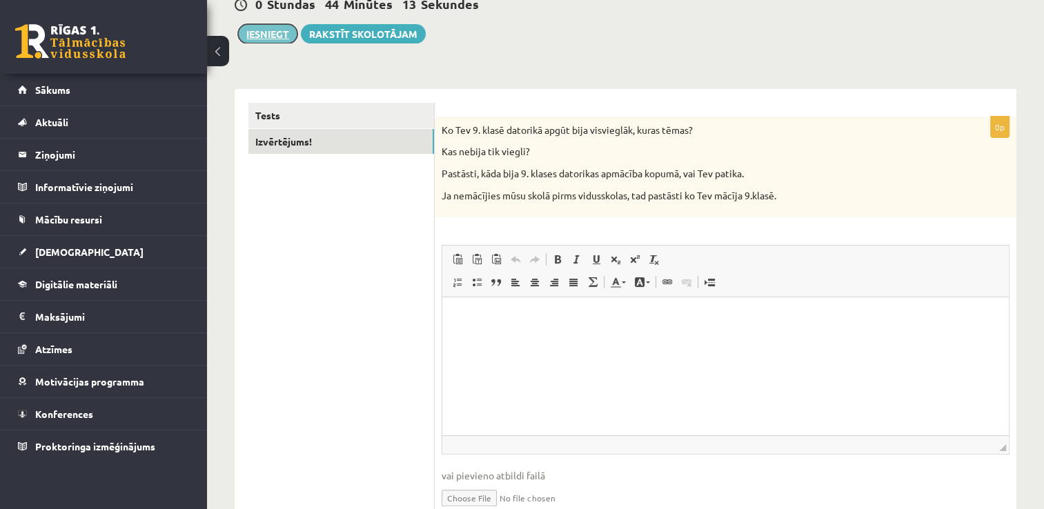
click at [271, 37] on button "Iesniegt" at bounding box center [267, 33] width 59 height 19
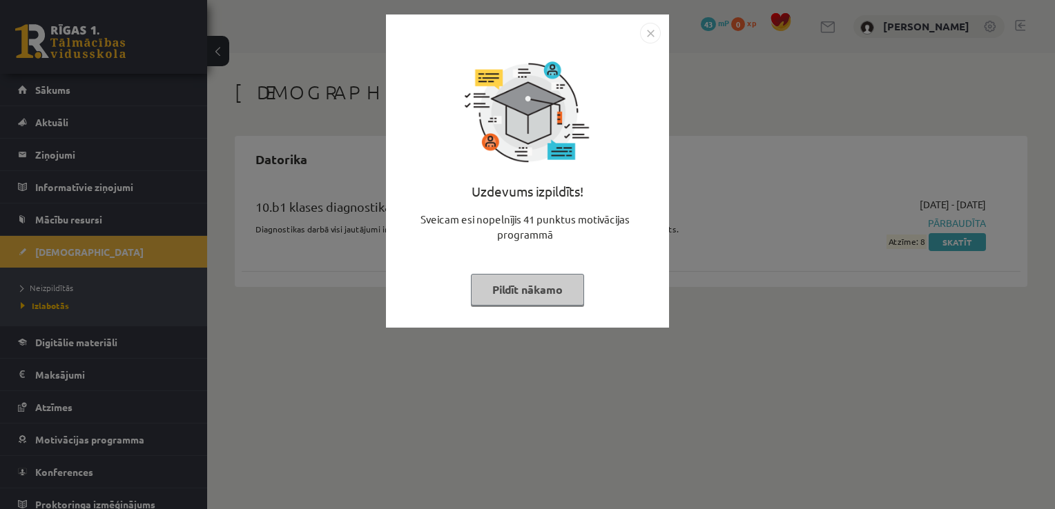
click at [647, 37] on img "Close" at bounding box center [650, 33] width 21 height 21
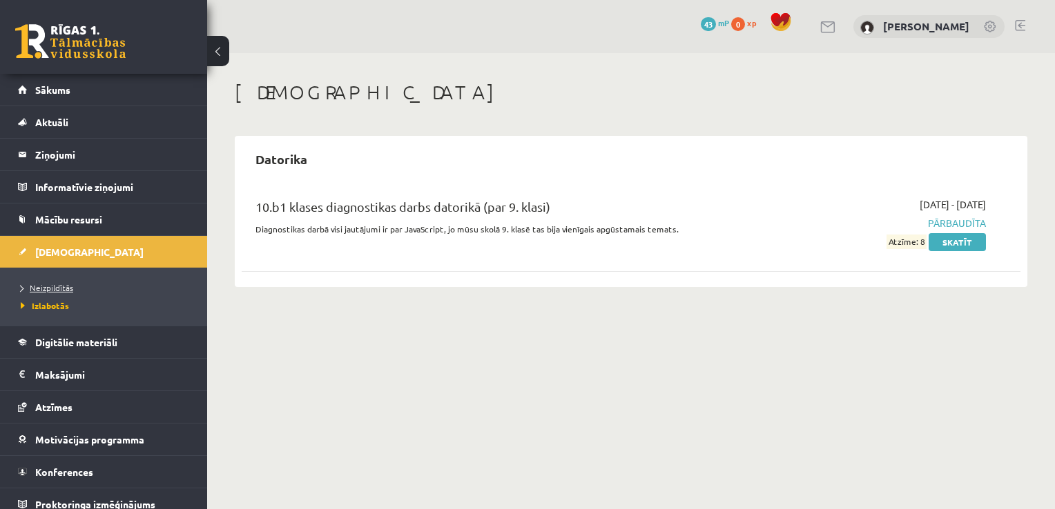
click at [61, 284] on span "Neizpildītās" at bounding box center [47, 287] width 52 height 11
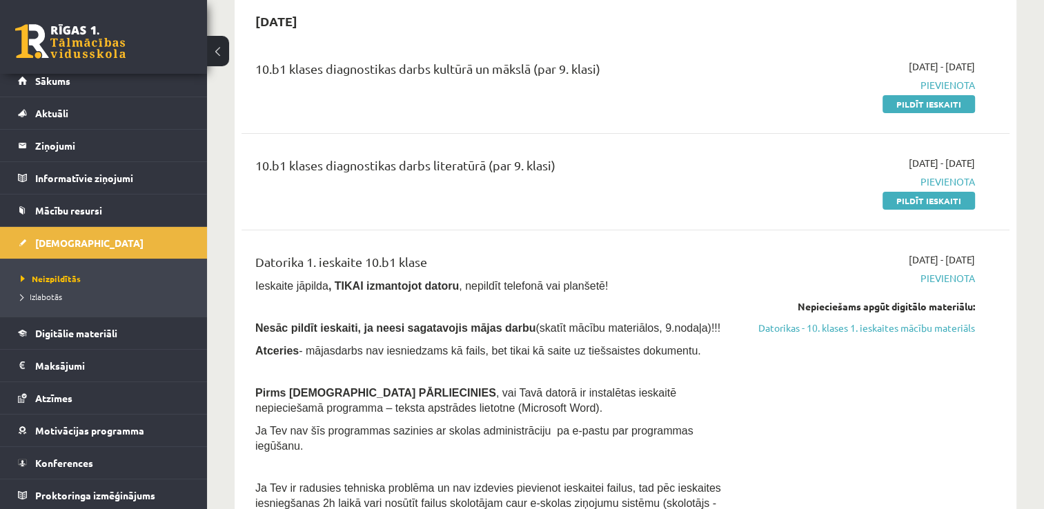
scroll to position [55, 0]
